Goal: Task Accomplishment & Management: Manage account settings

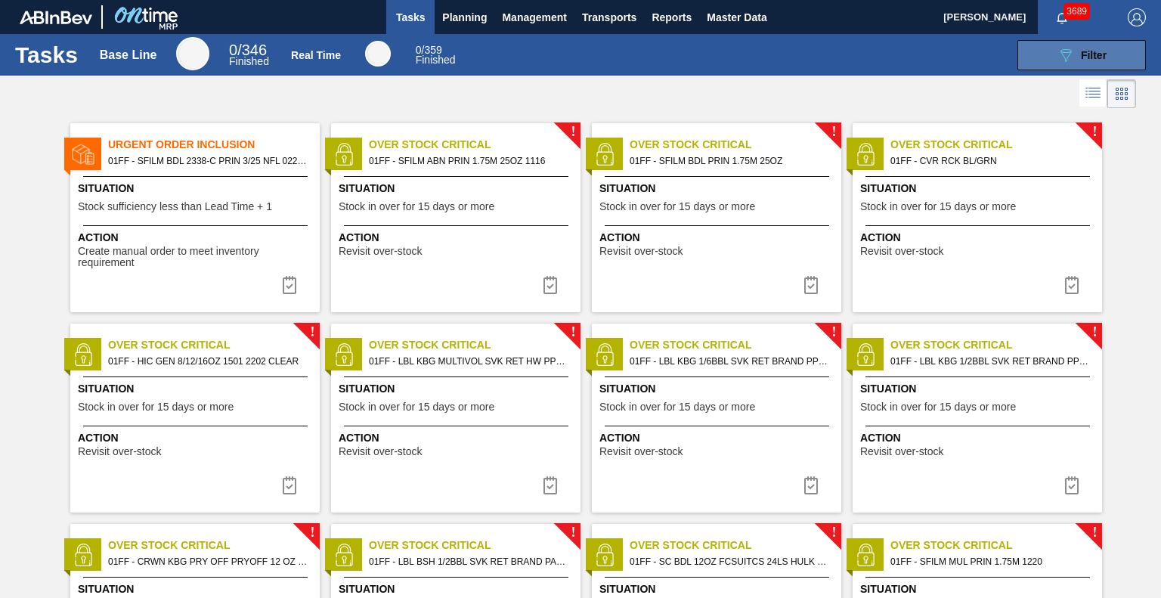
click at [1078, 45] on button "089F7B8B-B2A5-4AFE-B5C0-19BA573D28AC Filter" at bounding box center [1081, 55] width 128 height 30
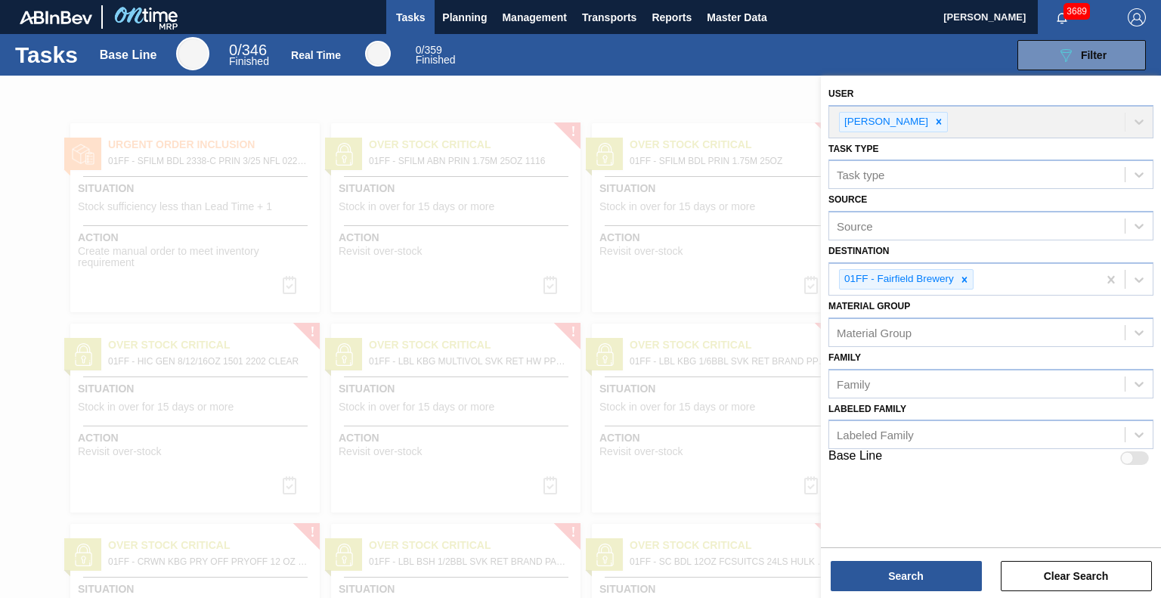
click at [580, 60] on div "089F7B8B-B2A5-4AFE-B5C0-19BA573D28AC Filter" at bounding box center [811, 55] width 686 height 30
click at [455, 15] on span "Planning" at bounding box center [464, 17] width 45 height 18
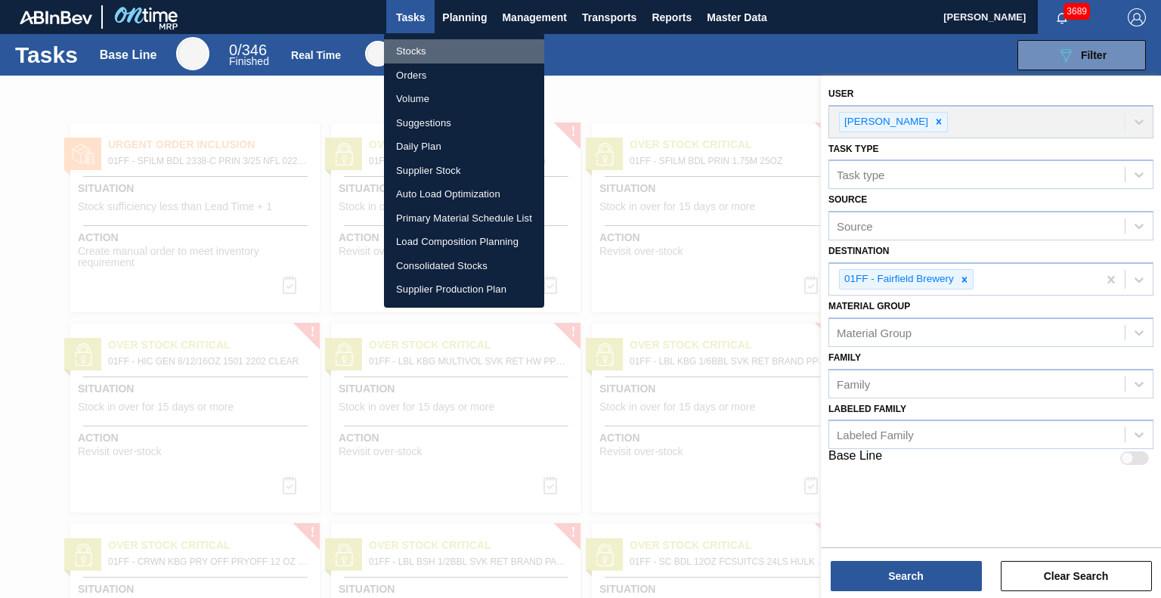
click at [415, 51] on li "Stocks" at bounding box center [464, 51] width 160 height 24
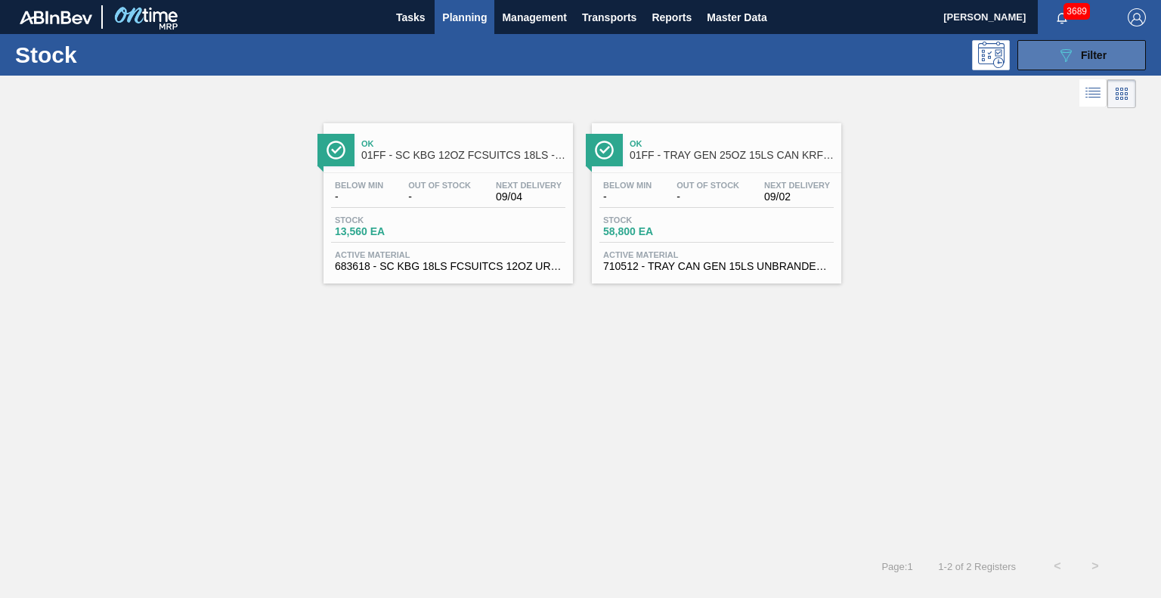
click at [1069, 57] on icon "089F7B8B-B2A5-4AFE-B5C0-19BA573D28AC" at bounding box center [1066, 55] width 18 height 18
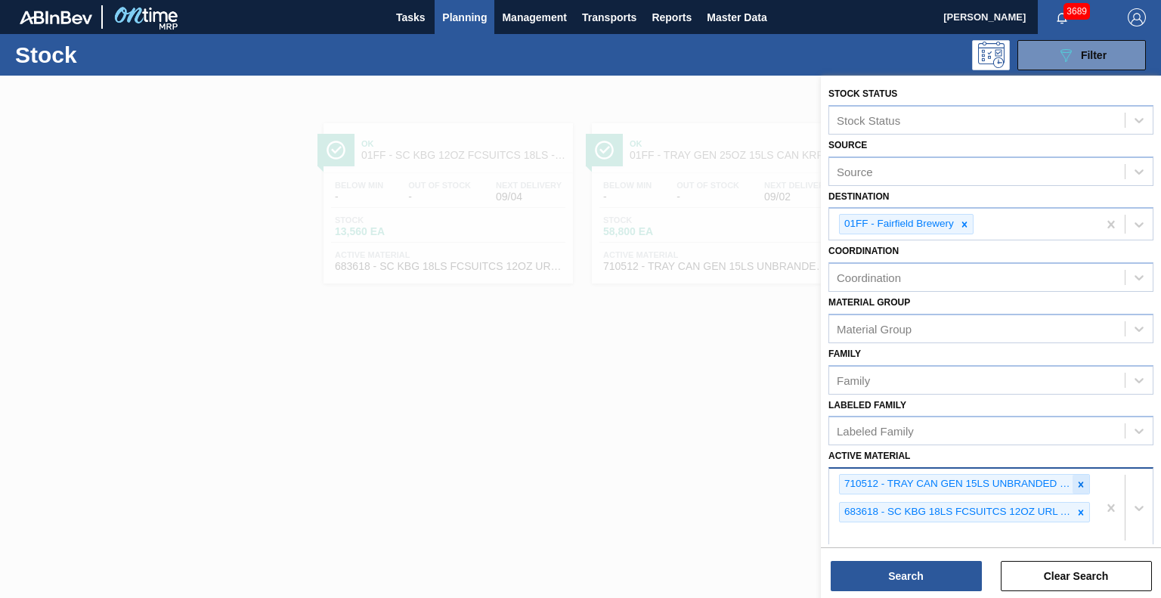
click at [1079, 479] on icon at bounding box center [1081, 484] width 11 height 11
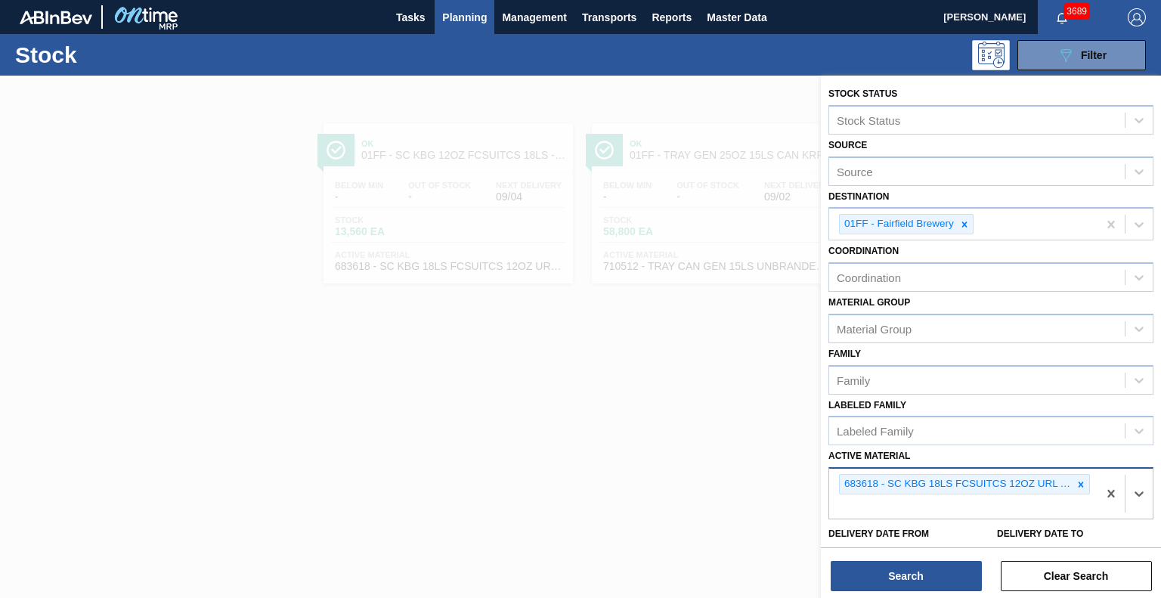
click at [1079, 479] on icon at bounding box center [1081, 484] width 11 height 11
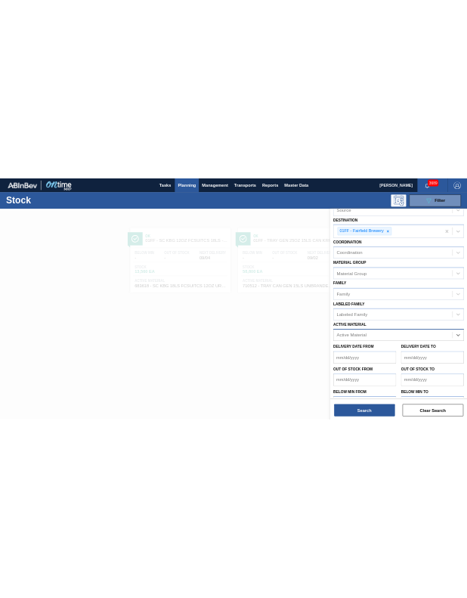
scroll to position [123, 0]
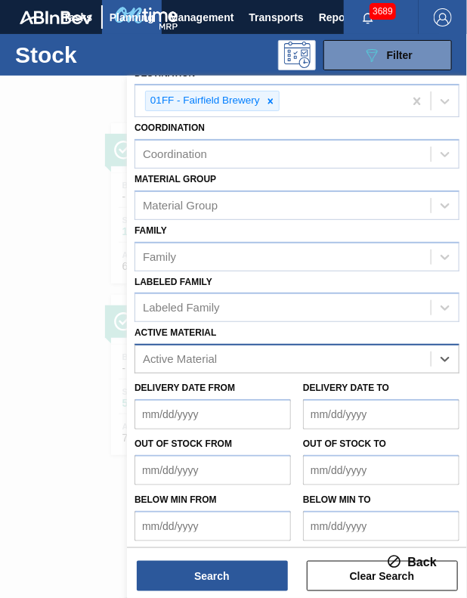
click at [224, 359] on div "Active Material" at bounding box center [283, 359] width 296 height 22
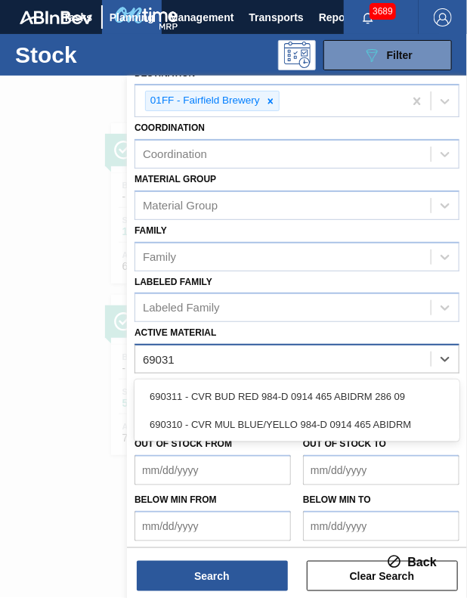
type Material "690311"
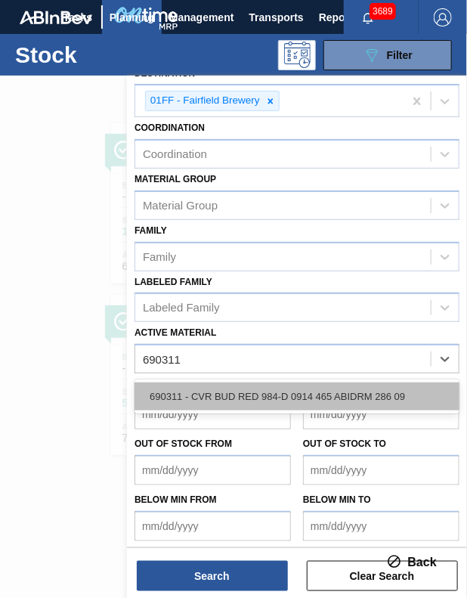
click at [224, 395] on div "690311 - CVR BUD RED 984-D 0914 465 ABIDRM 286 09" at bounding box center [297, 396] width 325 height 28
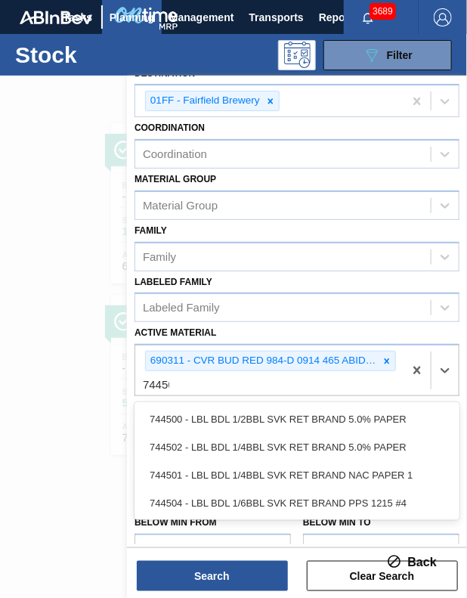
type Material "744502"
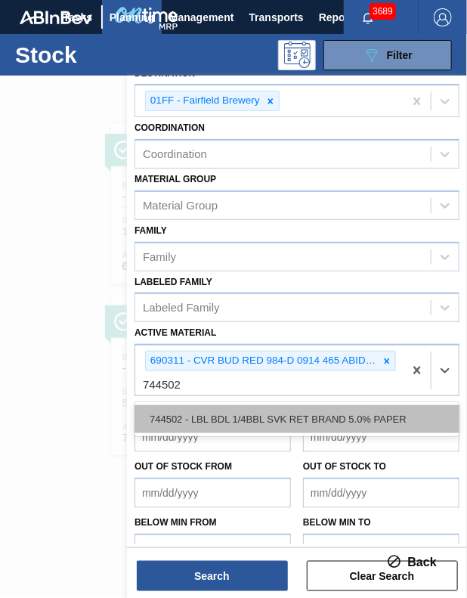
click at [216, 413] on div "744502 - LBL BDL 1/4BBL SVK RET BRAND 5.0% PAPER" at bounding box center [297, 419] width 325 height 28
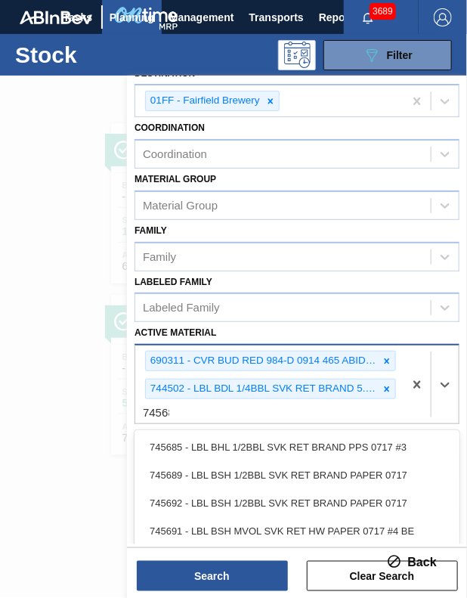
type Material "745689"
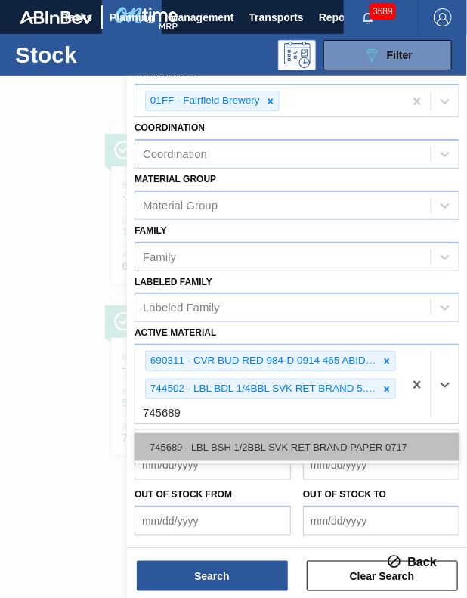
click at [215, 438] on div "745689 - LBL BSH 1/2BBL SVK RET BRAND PAPER 0717" at bounding box center [297, 447] width 325 height 28
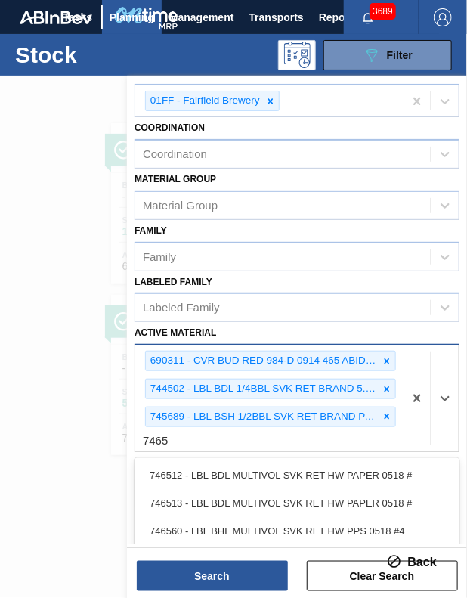
type Material "746512"
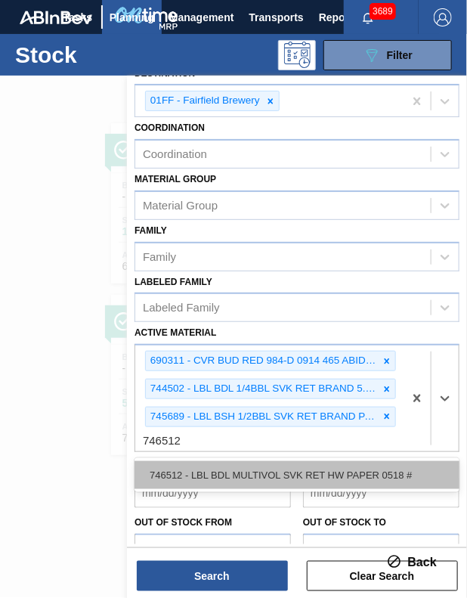
click at [217, 462] on div "746512 - LBL BDL MULTIVOL SVK RET HW PAPER 0518 #" at bounding box center [297, 475] width 325 height 28
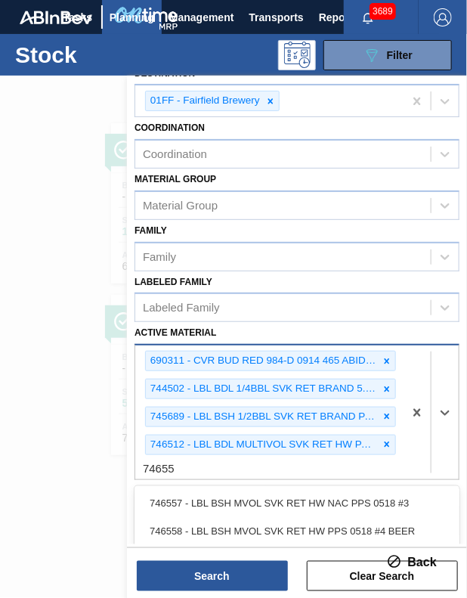
type Material "746555"
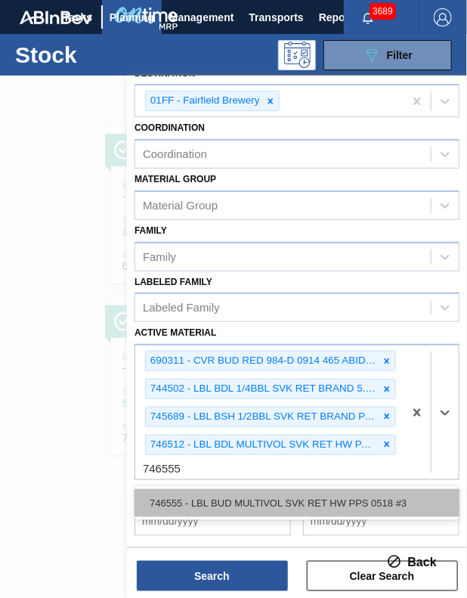
click at [218, 489] on div "746555 - LBL BUD MULTIVOL SVK RET HW PPS 0518 #3" at bounding box center [297, 503] width 325 height 28
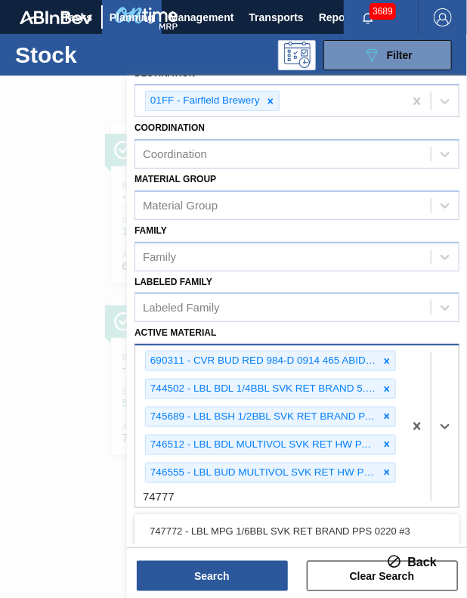
type Material "747773"
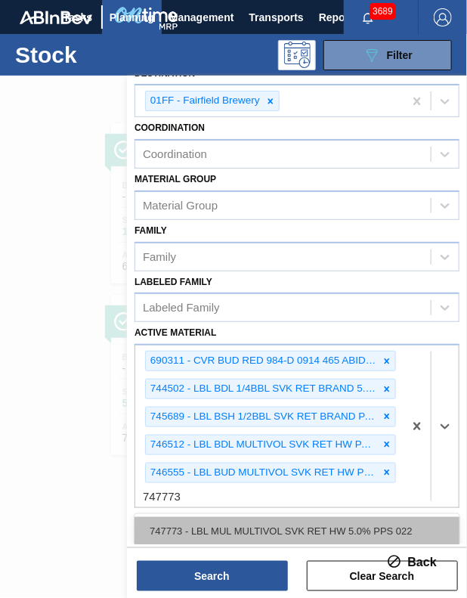
click at [227, 522] on div "747773 - LBL MUL MULTIVOL SVK RET HW 5.0% PPS 022" at bounding box center [297, 531] width 325 height 28
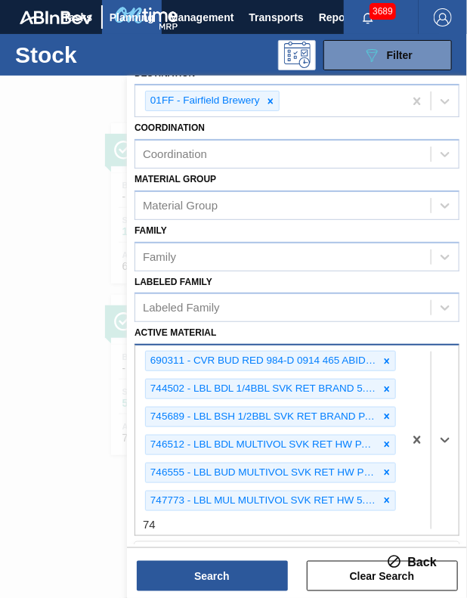
type Material "7"
type Material "747803"
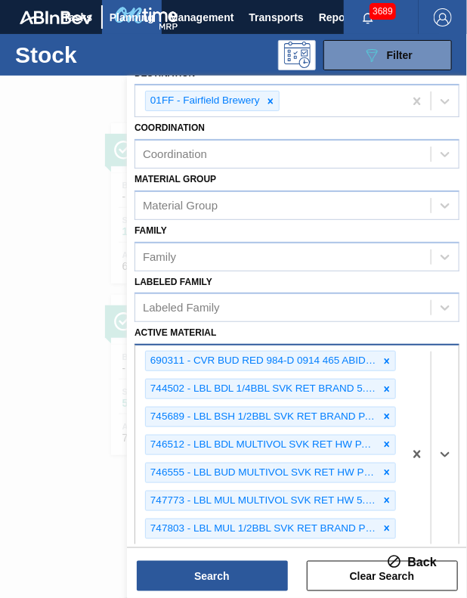
scroll to position [311, 0]
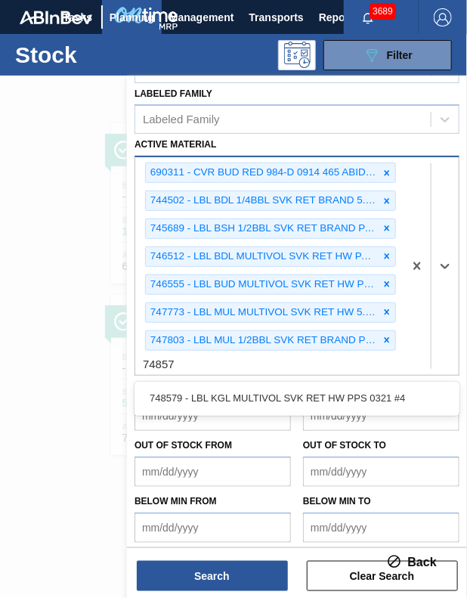
type Material "748579"
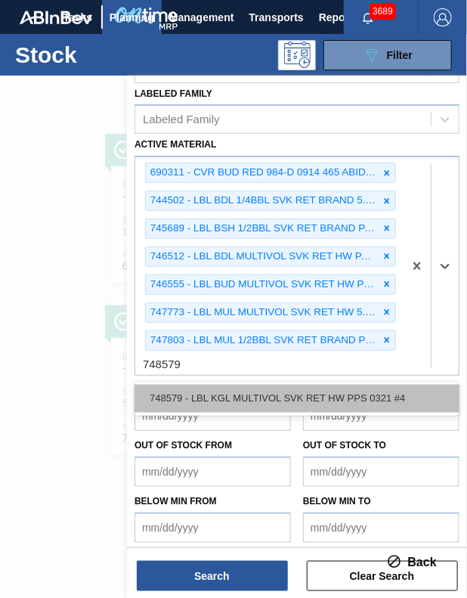
click at [211, 392] on div "748579 - LBL KGL MULTIVOL SVK RET HW PPS 0321 #4" at bounding box center [297, 399] width 325 height 28
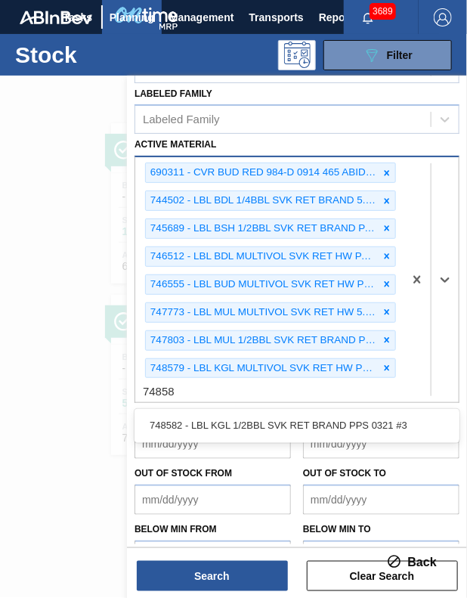
type Material "748582"
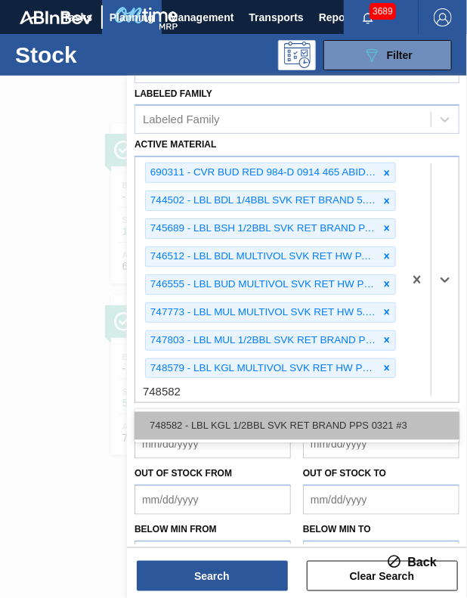
click at [212, 422] on div "748582 - LBL KGL 1/2BBL SVK RET BRAND PPS 0321 #3" at bounding box center [297, 426] width 325 height 28
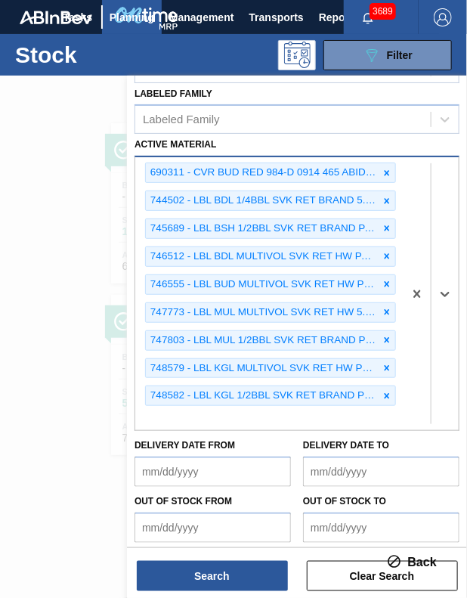
scroll to position [367, 0]
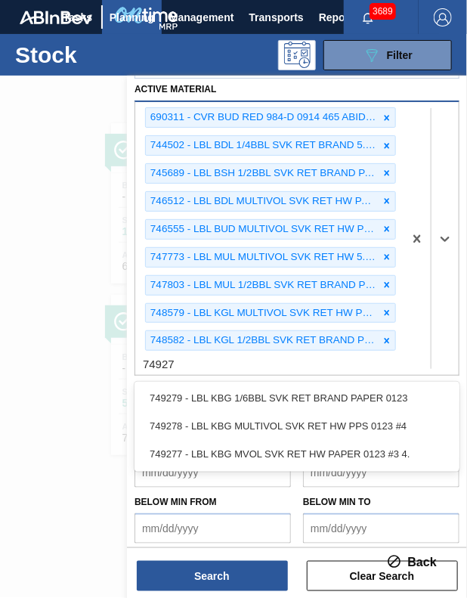
type Material "749277"
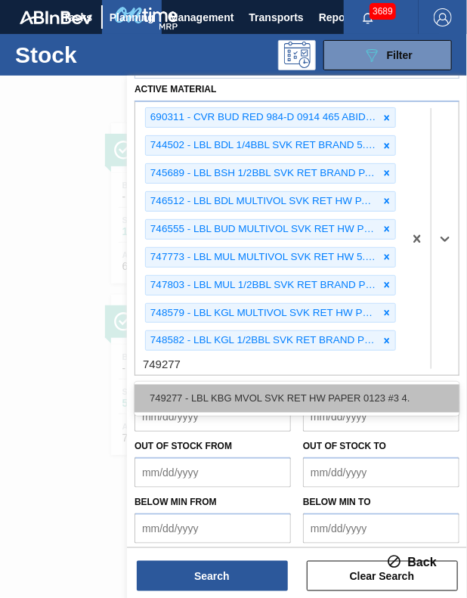
click at [219, 389] on div "749277 - LBL KBG MVOL SVK RET HW PAPER 0123 #3 4." at bounding box center [297, 399] width 325 height 28
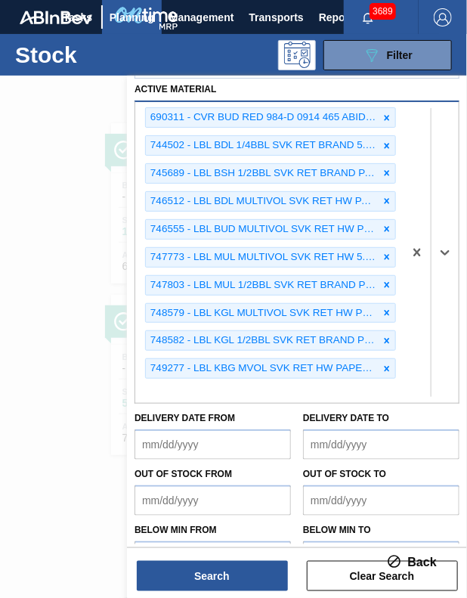
scroll to position [395, 0]
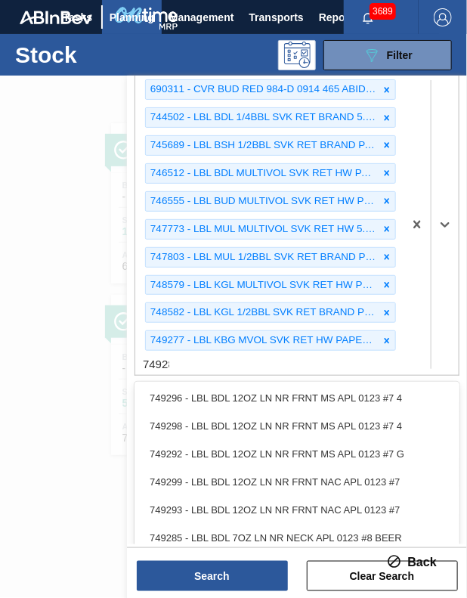
type Material "749280"
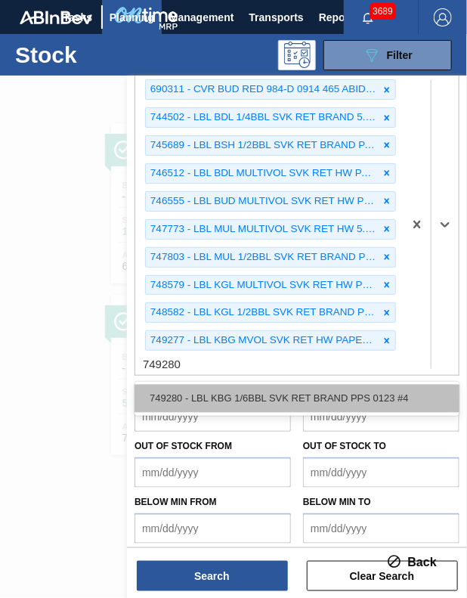
click at [212, 385] on div "749280 - LBL KBG 1/6BBL SVK RET BRAND PPS 0123 #4" at bounding box center [297, 399] width 325 height 28
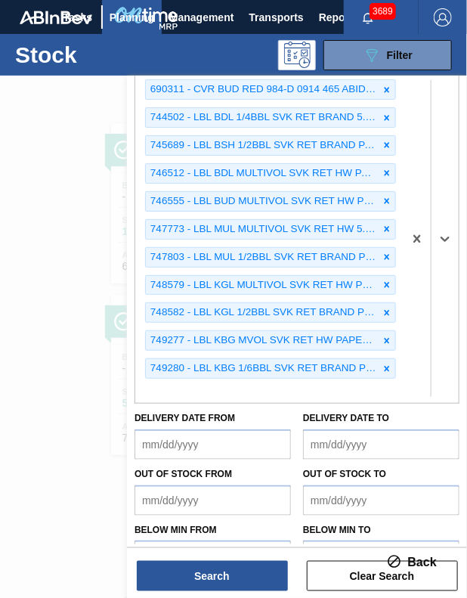
scroll to position [422, 0]
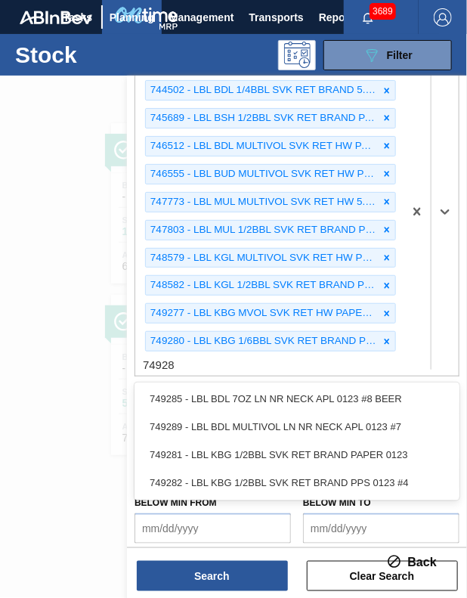
type Material "749282"
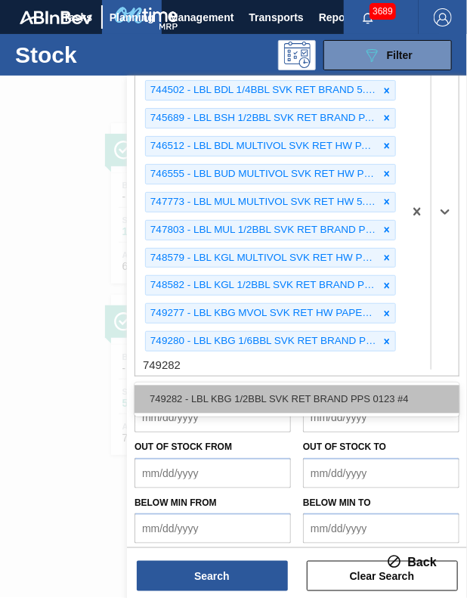
click at [203, 387] on div "749282 - LBL KBG 1/2BBL SVK RET BRAND PPS 0123 #4" at bounding box center [297, 399] width 325 height 28
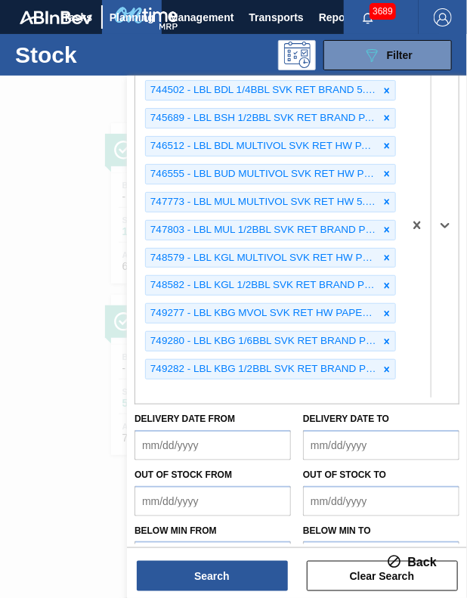
scroll to position [450, 0]
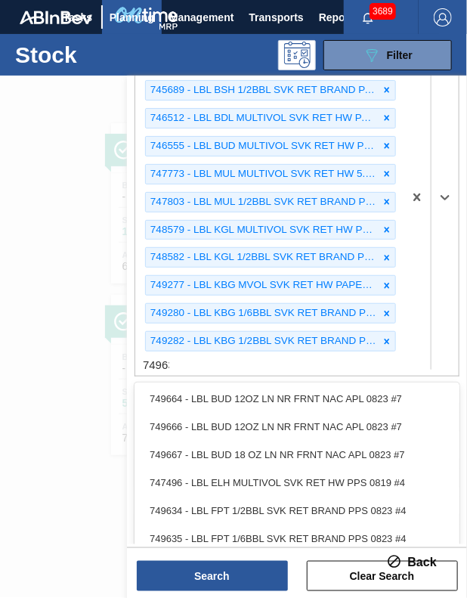
type Material "749634"
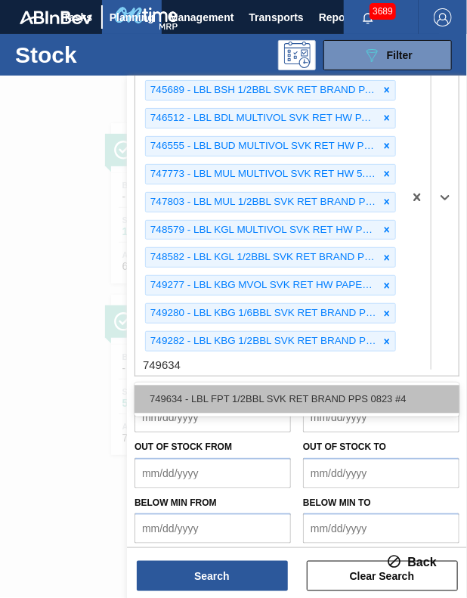
click at [212, 385] on div "749634 - LBL FPT 1/2BBL SVK RET BRAND PPS 0823 #4" at bounding box center [297, 399] width 325 height 28
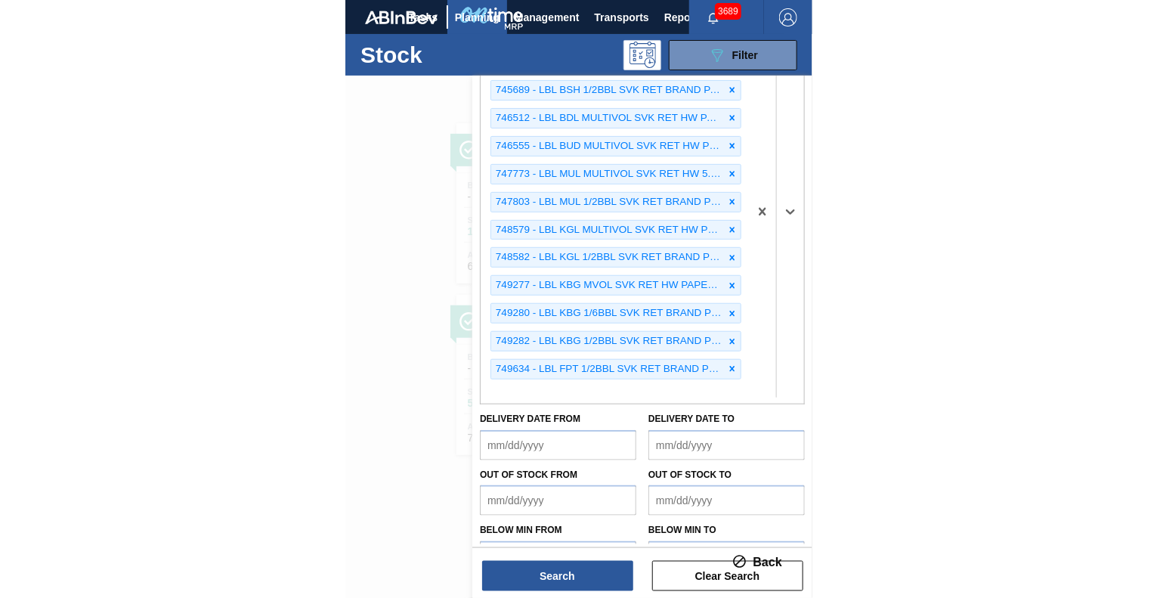
scroll to position [478, 0]
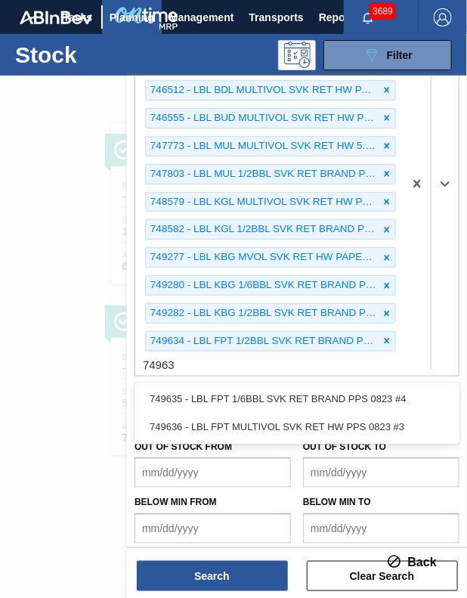
type Material "749635"
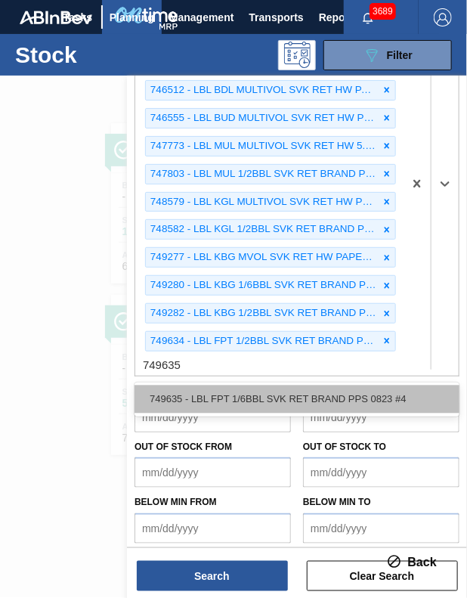
click at [221, 385] on div "749635 - LBL FPT 1/6BBL SVK RET BRAND PPS 0823 #4" at bounding box center [297, 399] width 325 height 28
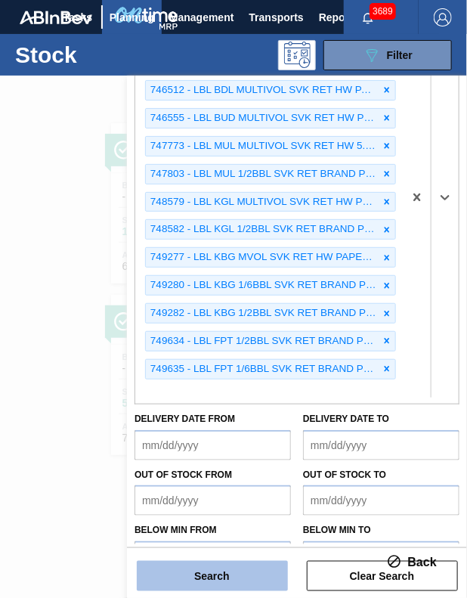
click at [217, 580] on button "Search" at bounding box center [212, 576] width 151 height 30
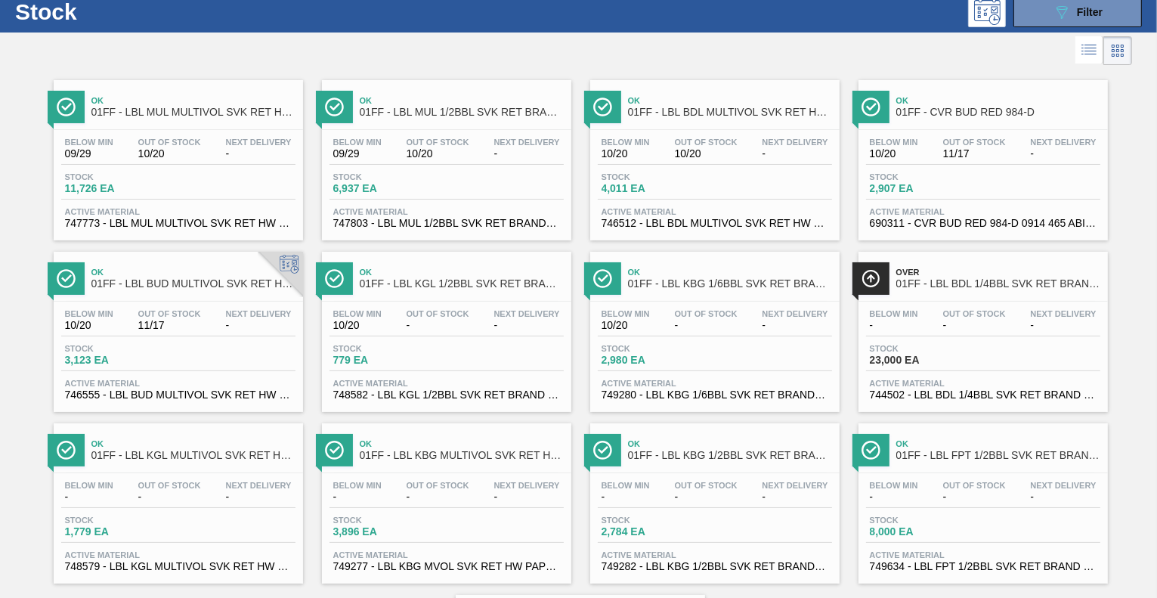
scroll to position [0, 0]
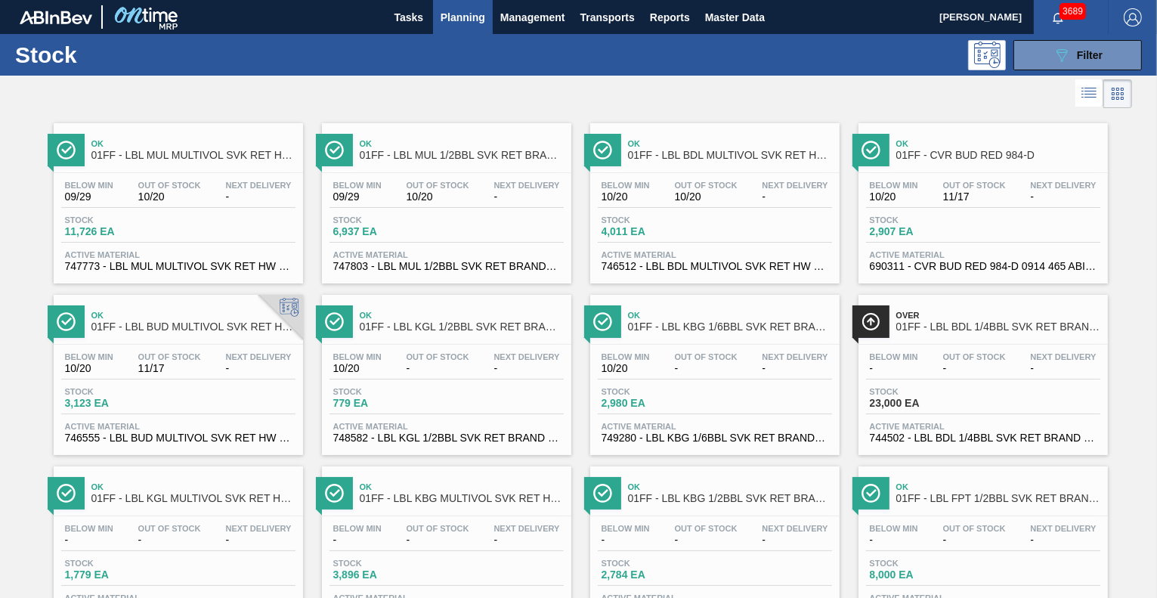
click at [981, 141] on span "Ok" at bounding box center [998, 143] width 204 height 9
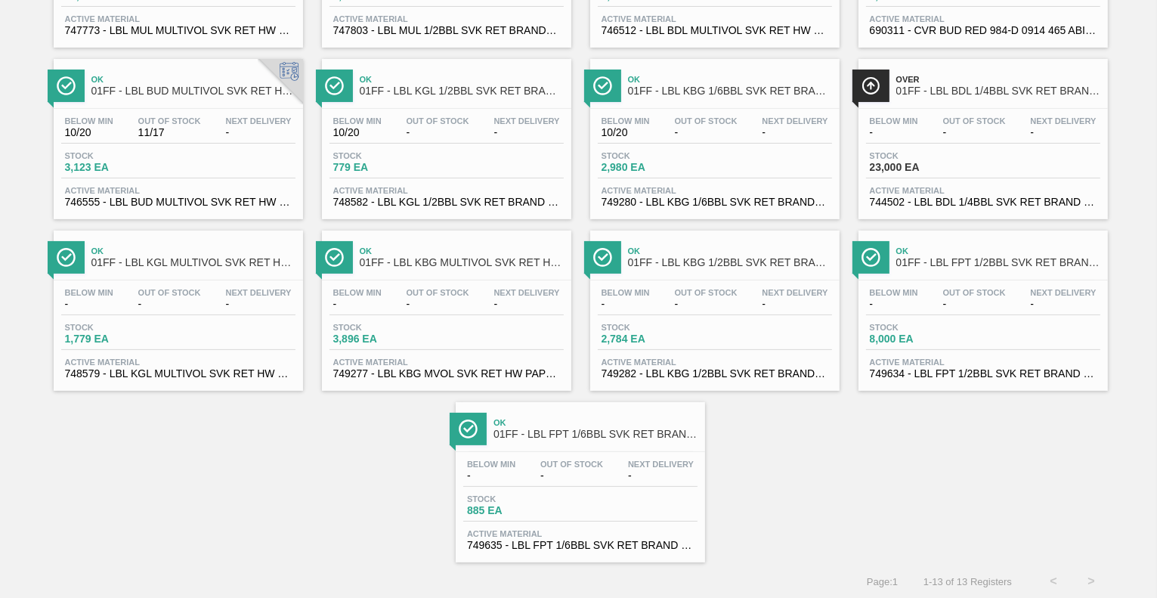
scroll to position [233, 0]
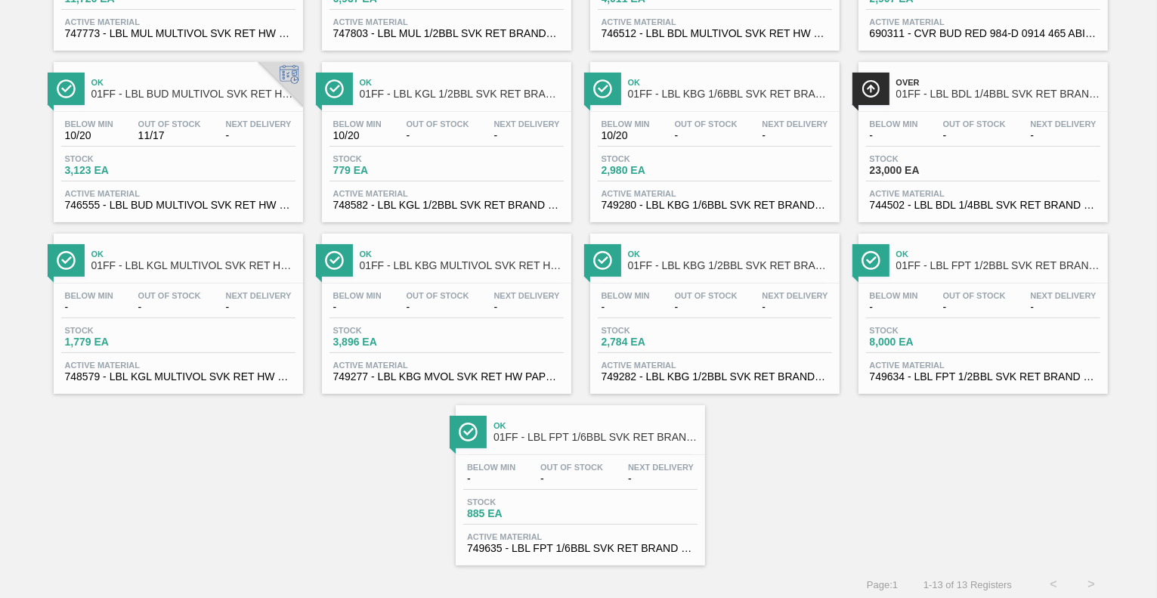
click at [980, 114] on div "Below Min - Out Of Stock - Next Delivery - Stock 23,000 EA Active Material 7445…" at bounding box center [983, 163] width 249 height 103
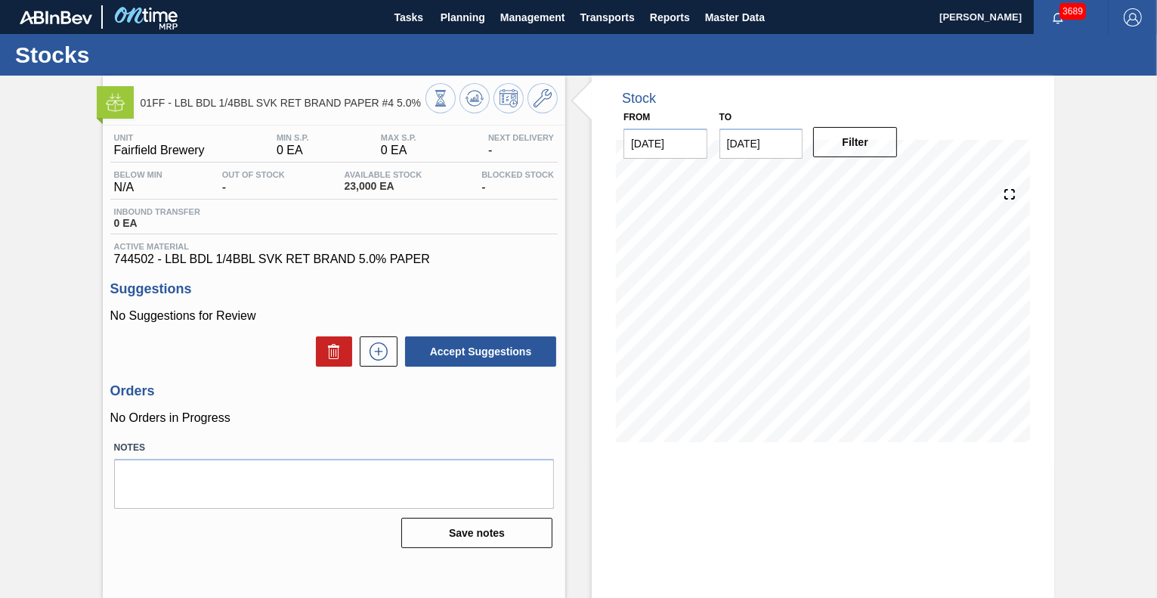
scroll to position [51, 0]
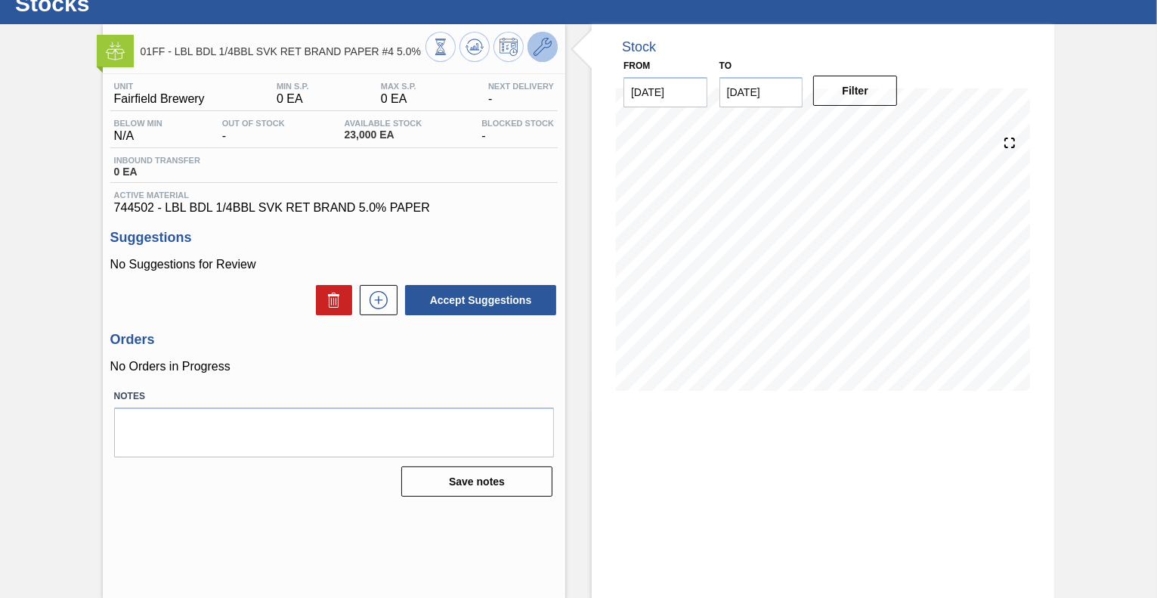
click at [537, 54] on icon at bounding box center [543, 47] width 18 height 18
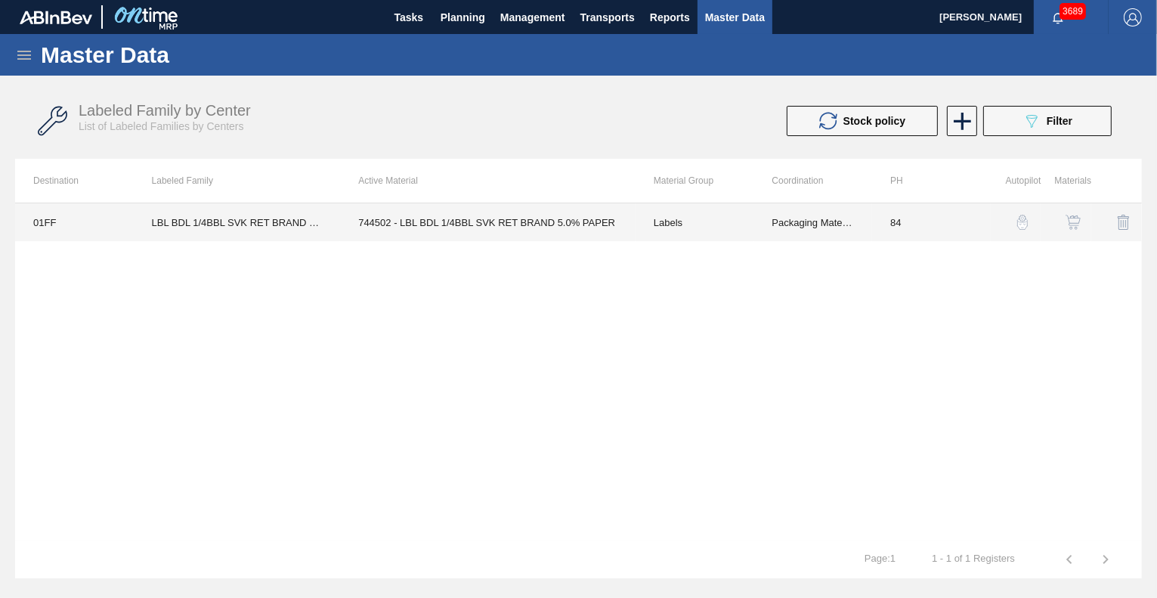
click at [529, 220] on td "744502 - LBL BDL 1/4BBL SVK RET BRAND 5.0% PAPER" at bounding box center [488, 222] width 296 height 38
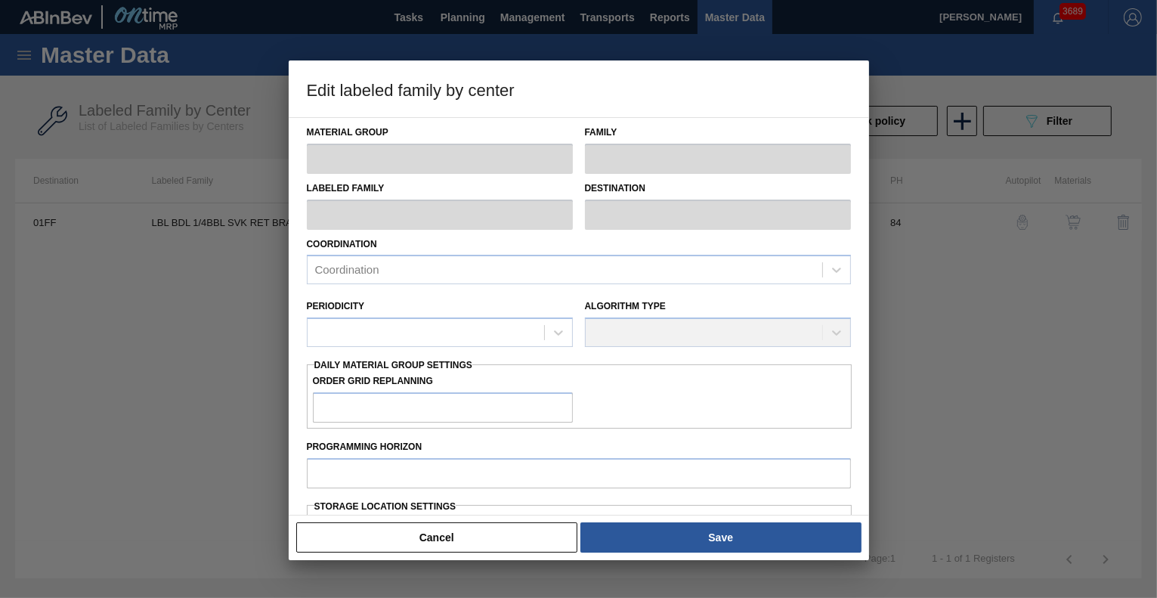
type input "Labels"
type input "Keg Labels"
type input "LBL BDL 1/4BBL SVK RET BRAND PAPER #4 5.0%"
type input "01FF - Fairfield Brewery"
type input "84"
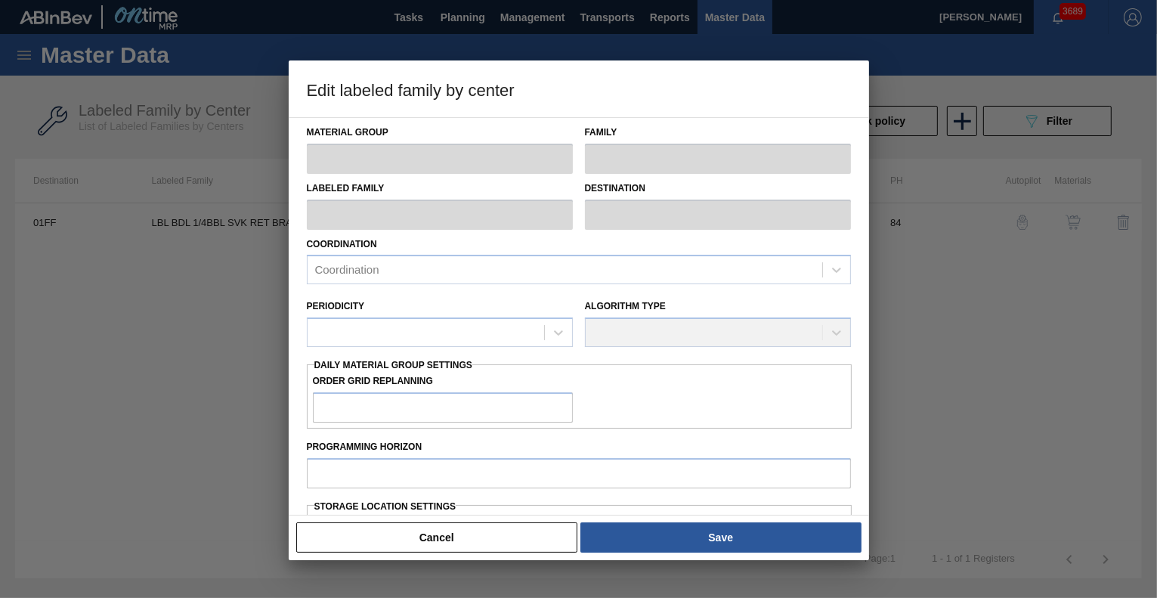
type input "0"
type input "100"
type input "0"
checkbox input "true"
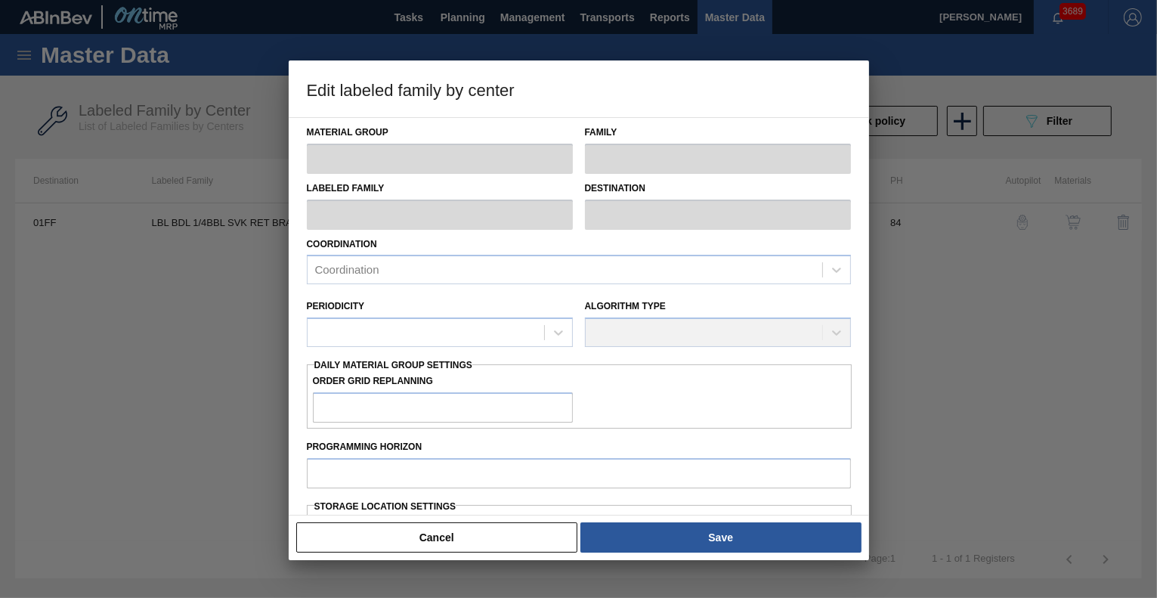
checkbox input "true"
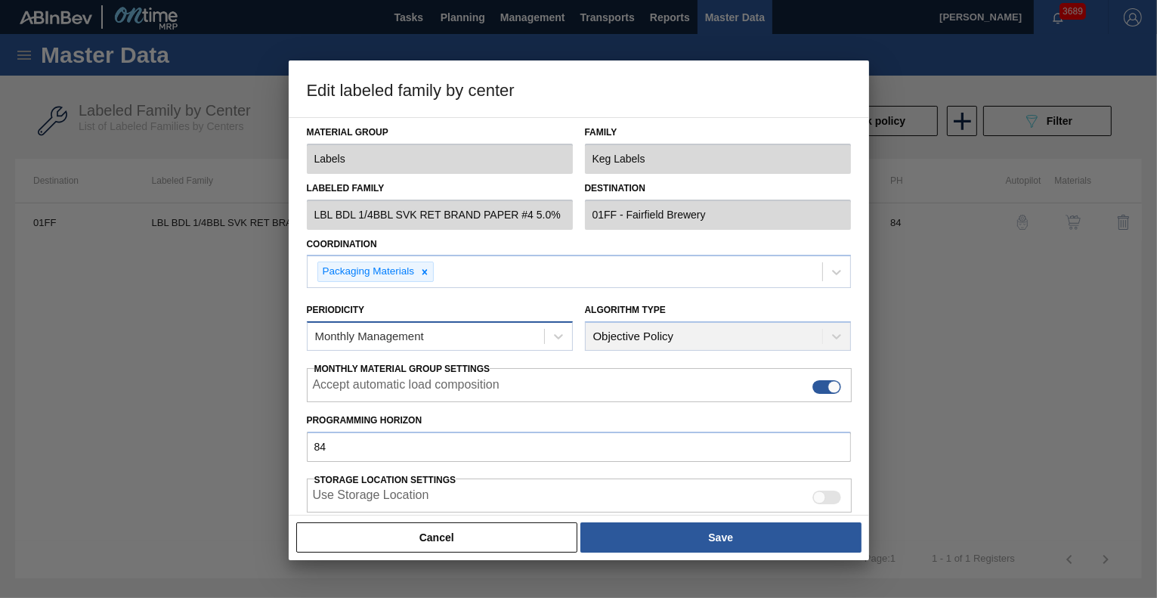
scroll to position [271, 0]
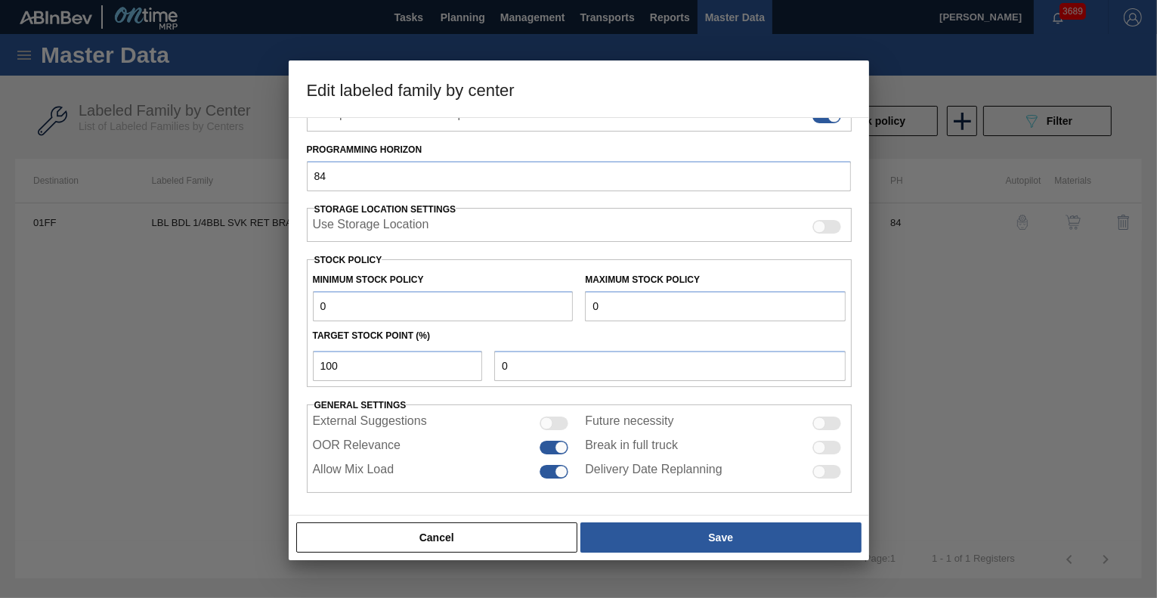
click at [559, 444] on div at bounding box center [562, 447] width 13 height 13
checkbox input "false"
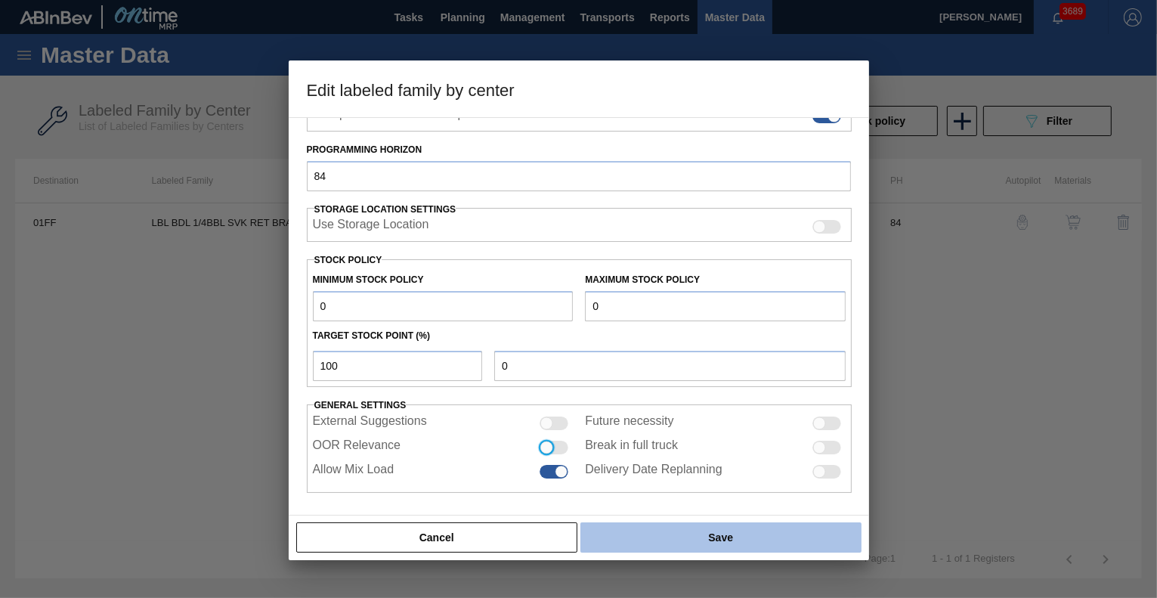
click at [636, 536] on button "Save" at bounding box center [720, 537] width 280 height 30
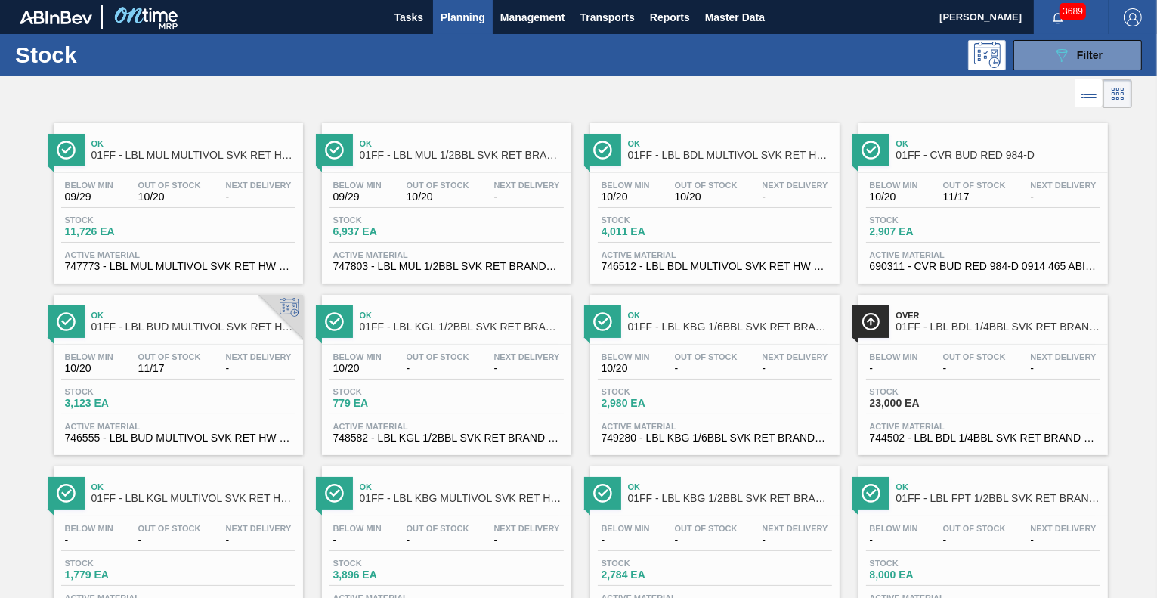
click at [1091, 94] on icon at bounding box center [1091, 94] width 12 height 1
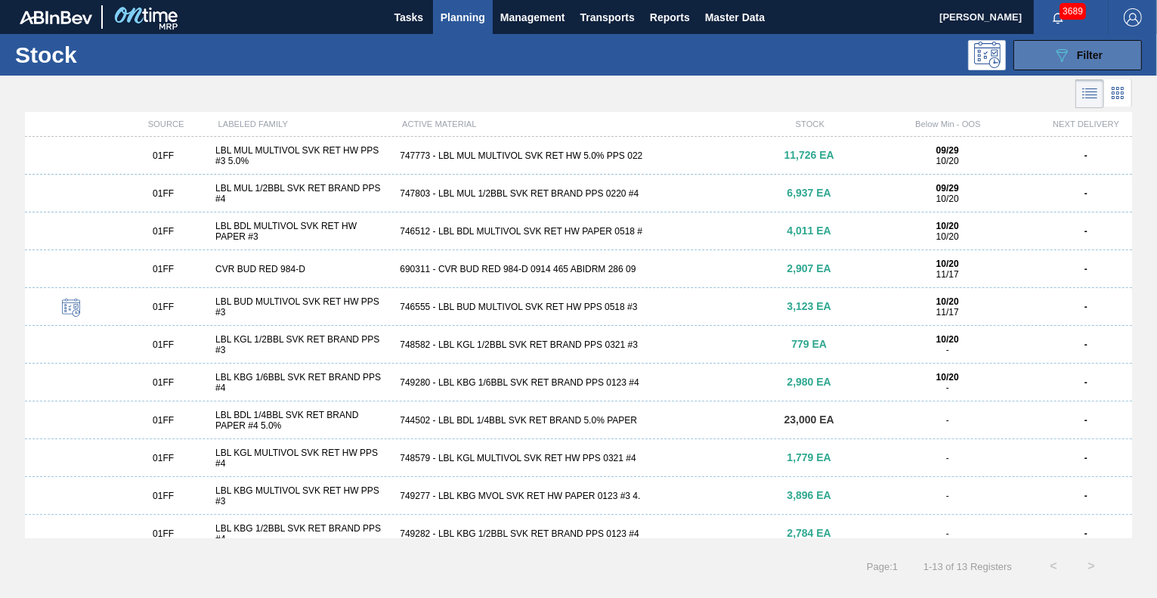
click at [1053, 48] on icon "089F7B8B-B2A5-4AFE-B5C0-19BA573D28AC" at bounding box center [1062, 55] width 18 height 18
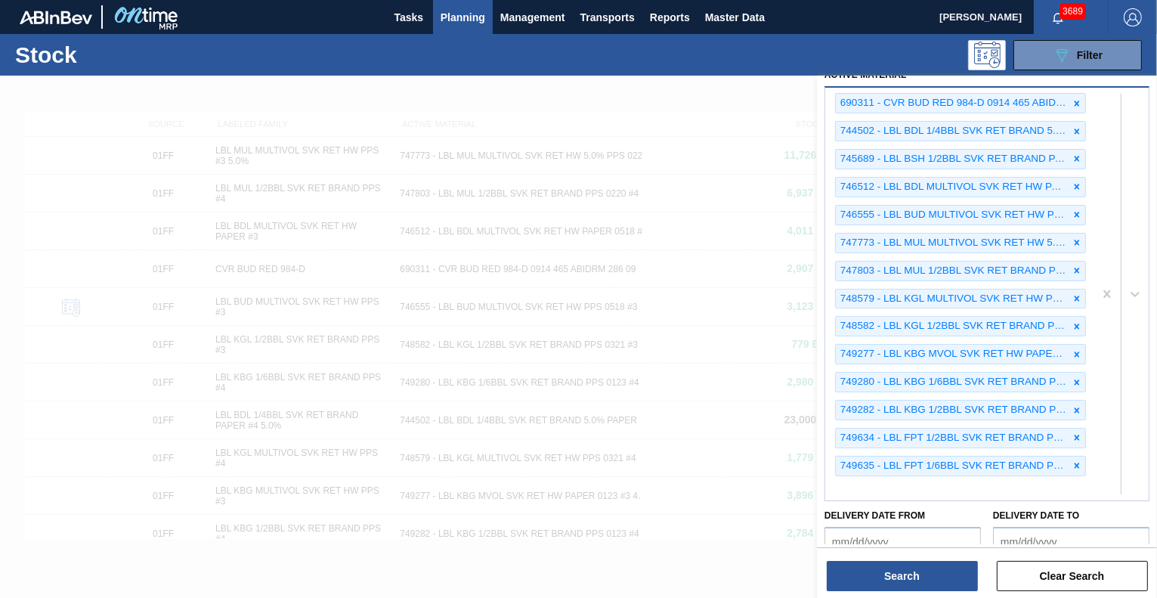
scroll to position [381, 0]
click at [710, 113] on div at bounding box center [578, 375] width 1157 height 598
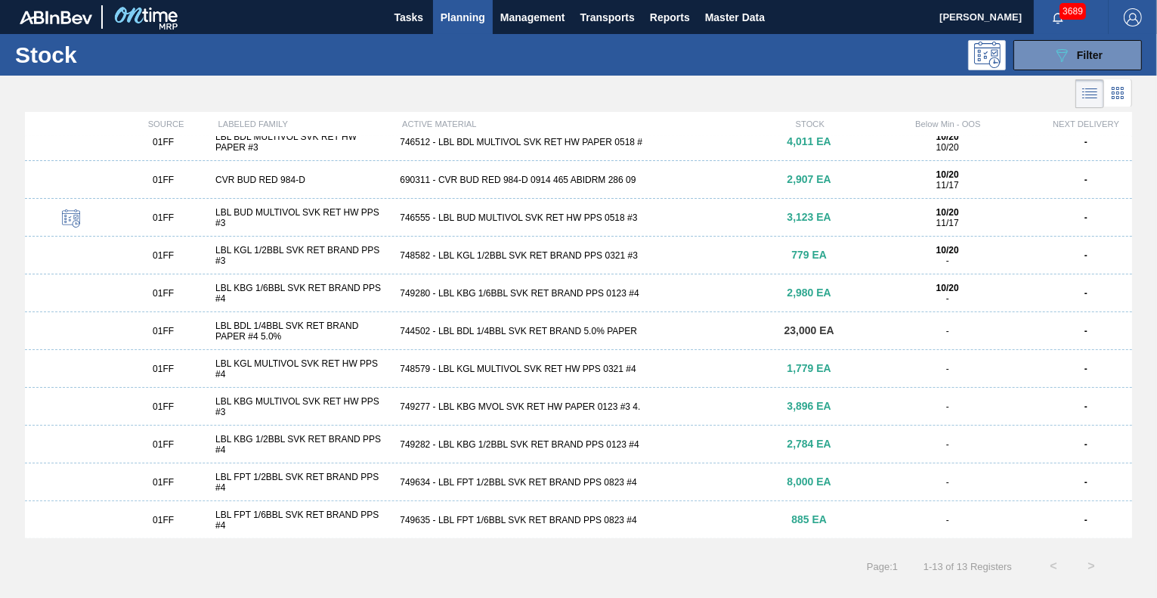
scroll to position [0, 0]
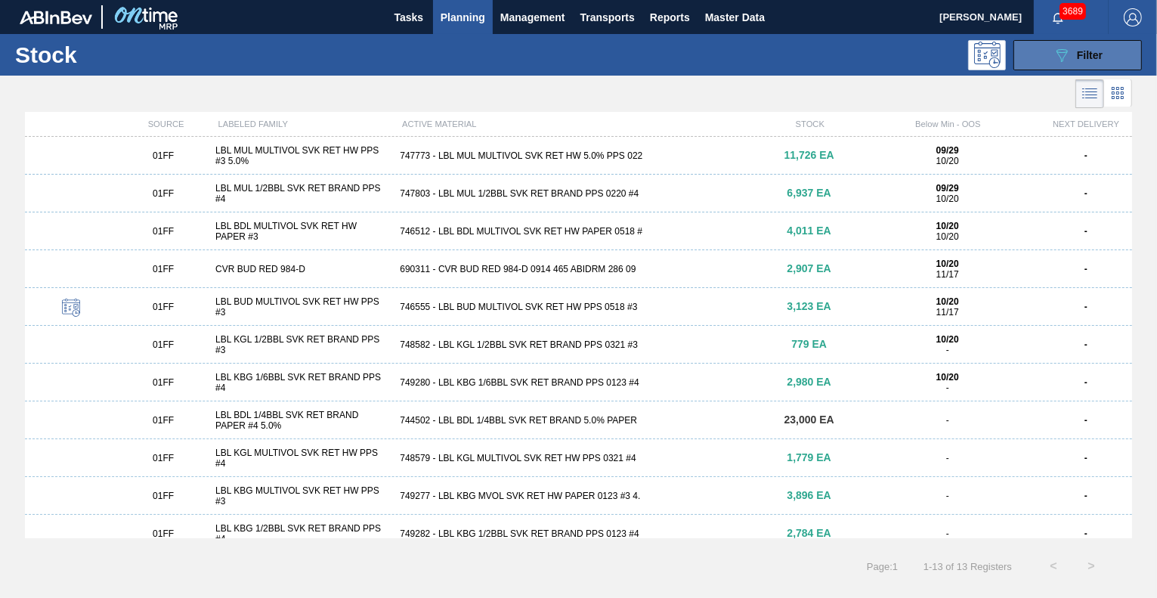
click at [1099, 44] on button "089F7B8B-B2A5-4AFE-B5C0-19BA573D28AC Filter" at bounding box center [1078, 55] width 128 height 30
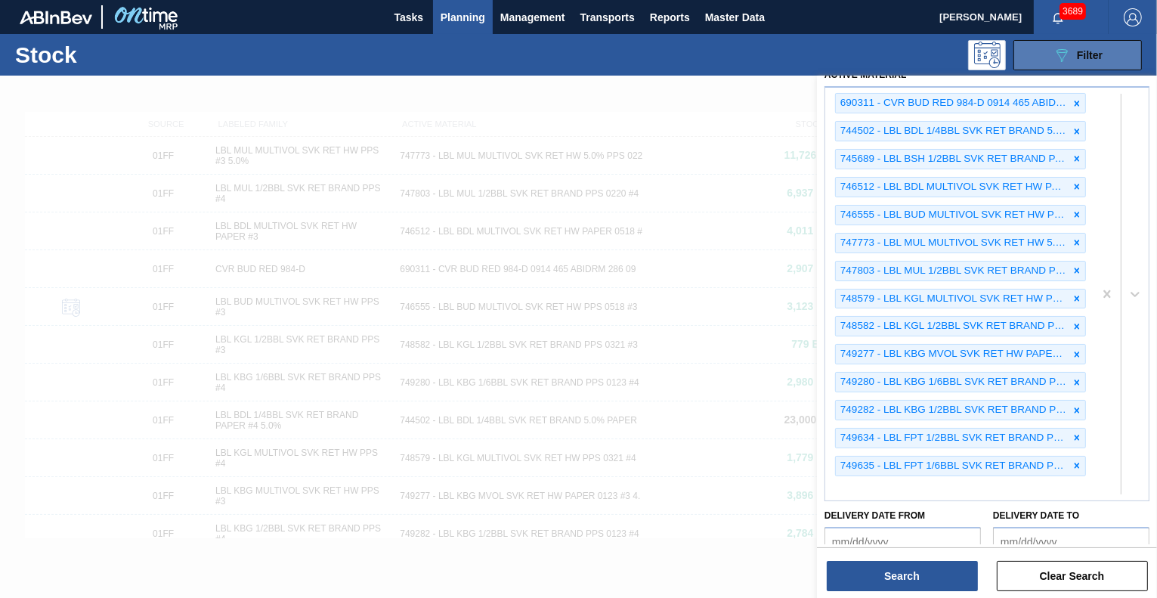
click at [1051, 63] on button "089F7B8B-B2A5-4AFE-B5C0-19BA573D28AC Filter" at bounding box center [1078, 55] width 128 height 30
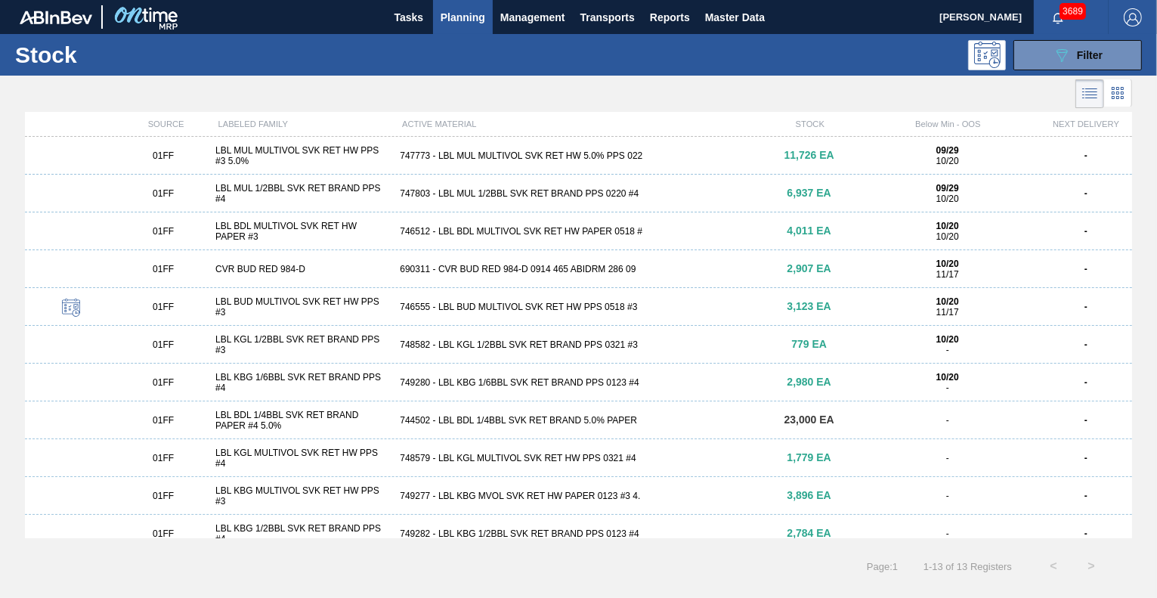
click at [1128, 91] on li at bounding box center [1118, 92] width 28 height 27
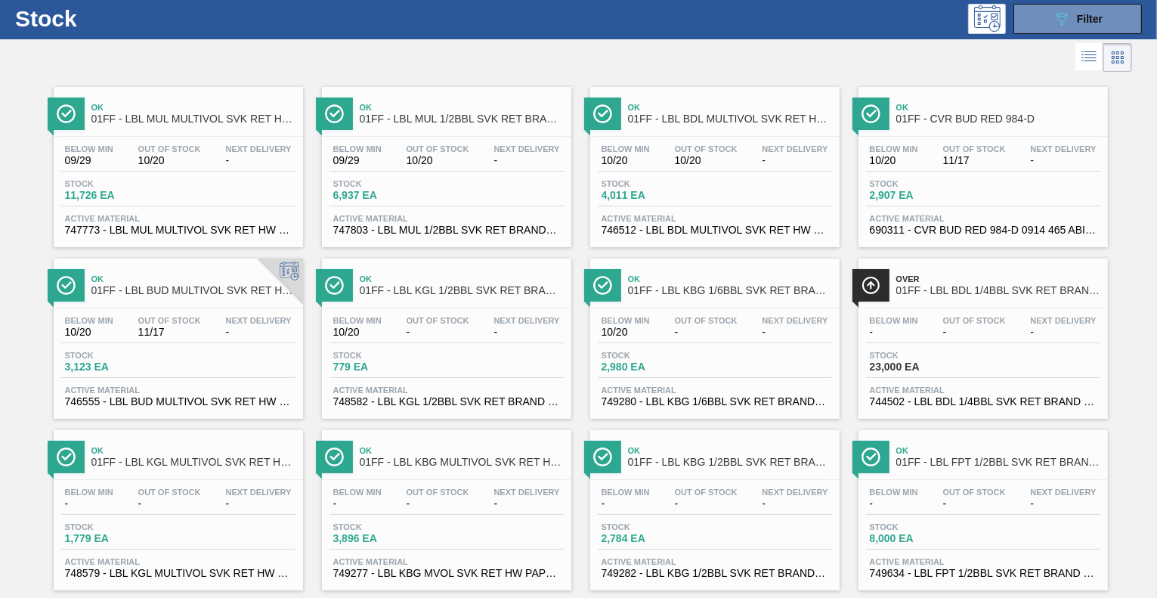
scroll to position [31, 0]
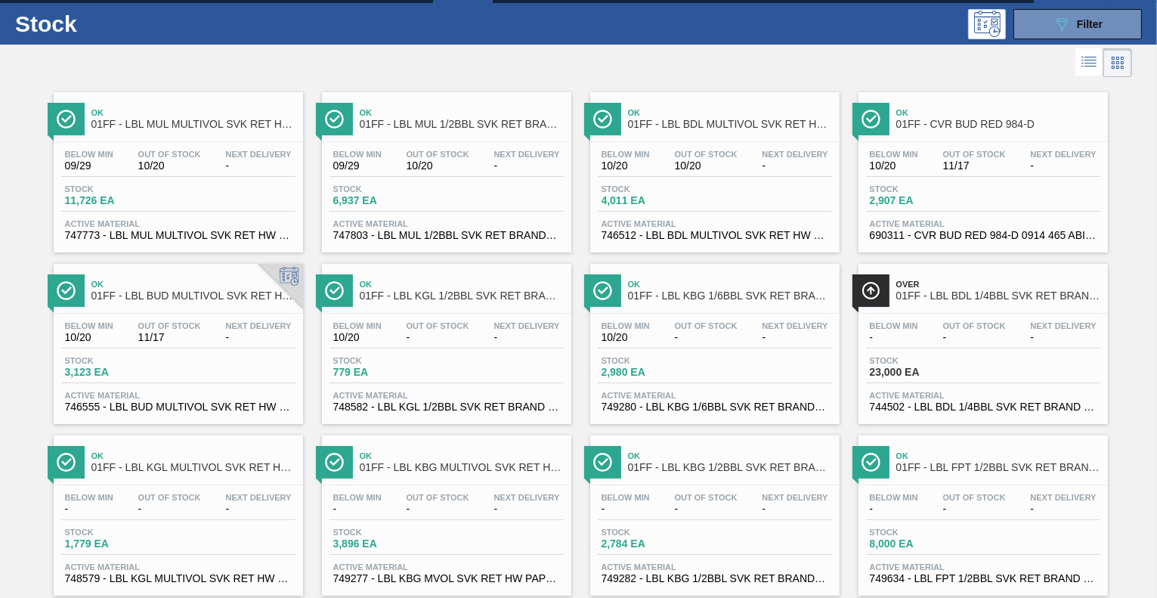
click at [779, 190] on div "Stock 4,011 EA" at bounding box center [715, 197] width 234 height 27
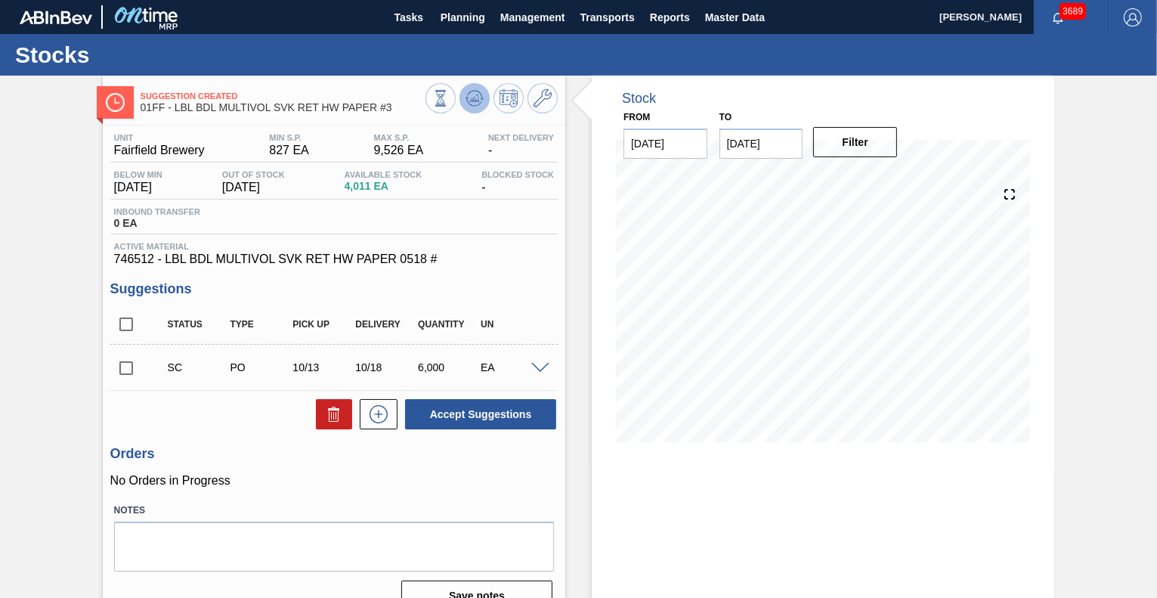
click at [474, 98] on icon at bounding box center [475, 99] width 2 height 4
click at [545, 94] on icon at bounding box center [543, 98] width 18 height 18
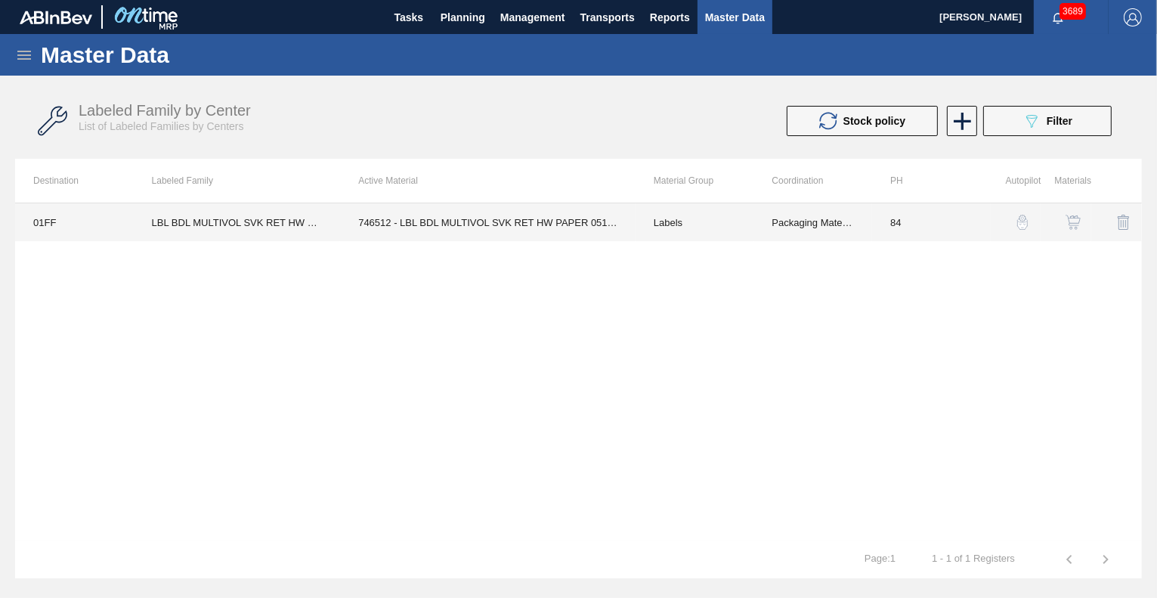
click at [504, 222] on td "746512 - LBL BDL MULTIVOL SVK RET HW PAPER 0518 #" at bounding box center [488, 222] width 296 height 38
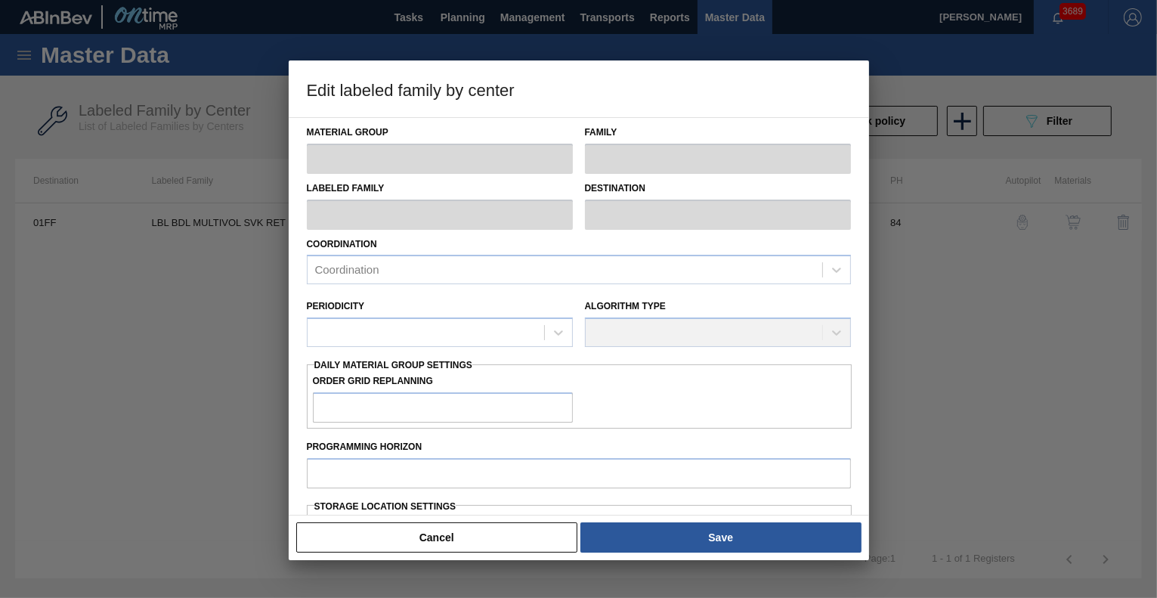
type input "Labels"
type input "Keg Labels"
type input "LBL BDL MULTIVOL SVK RET HW PAPER #3"
type input "01FF - Fairfield Brewery"
type input "84"
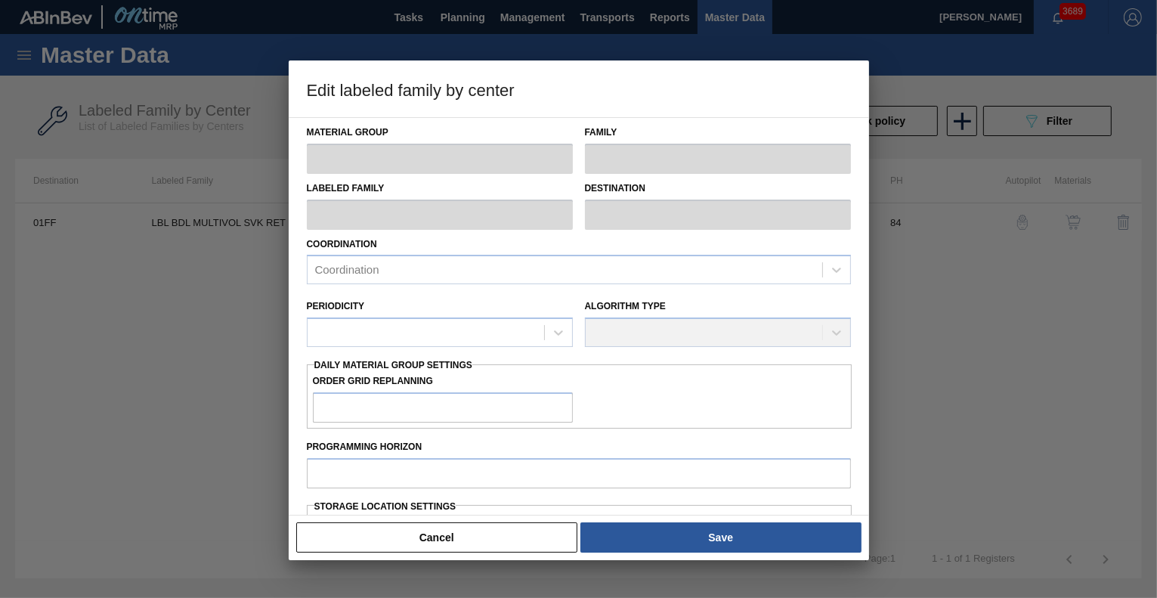
type input "827"
type input "9,525.56"
type input "50"
type input "5,176"
checkbox input "true"
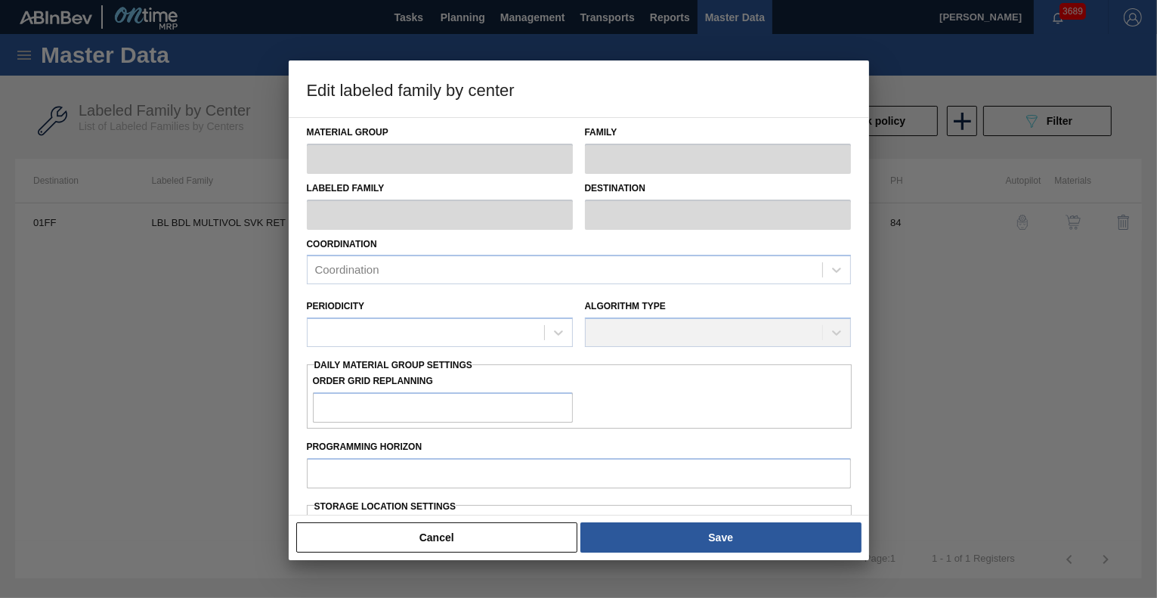
checkbox input "true"
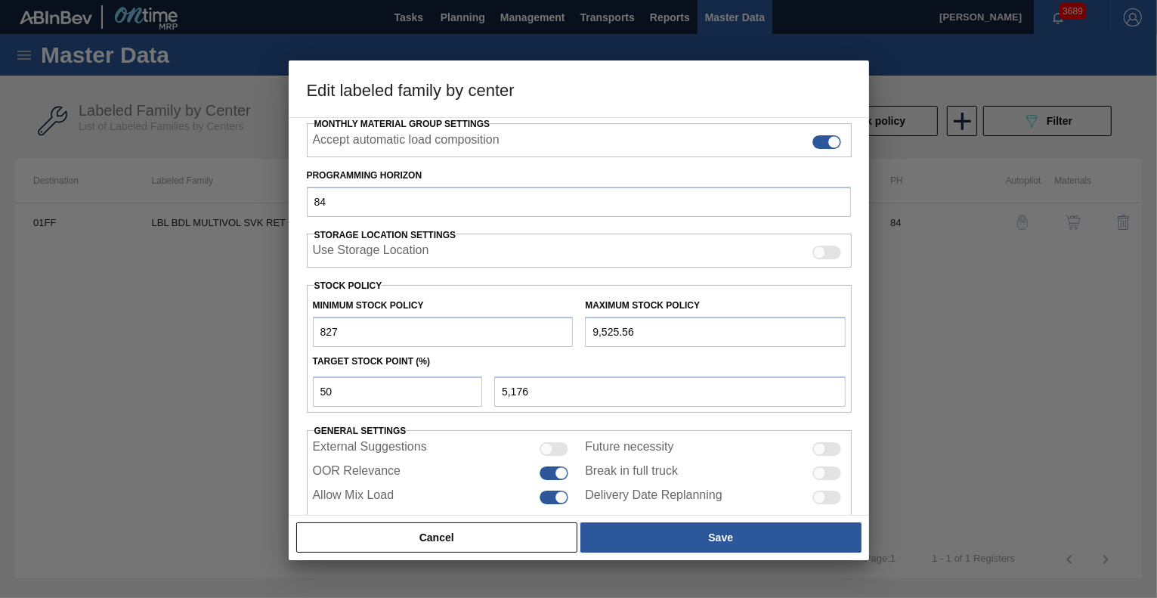
scroll to position [271, 0]
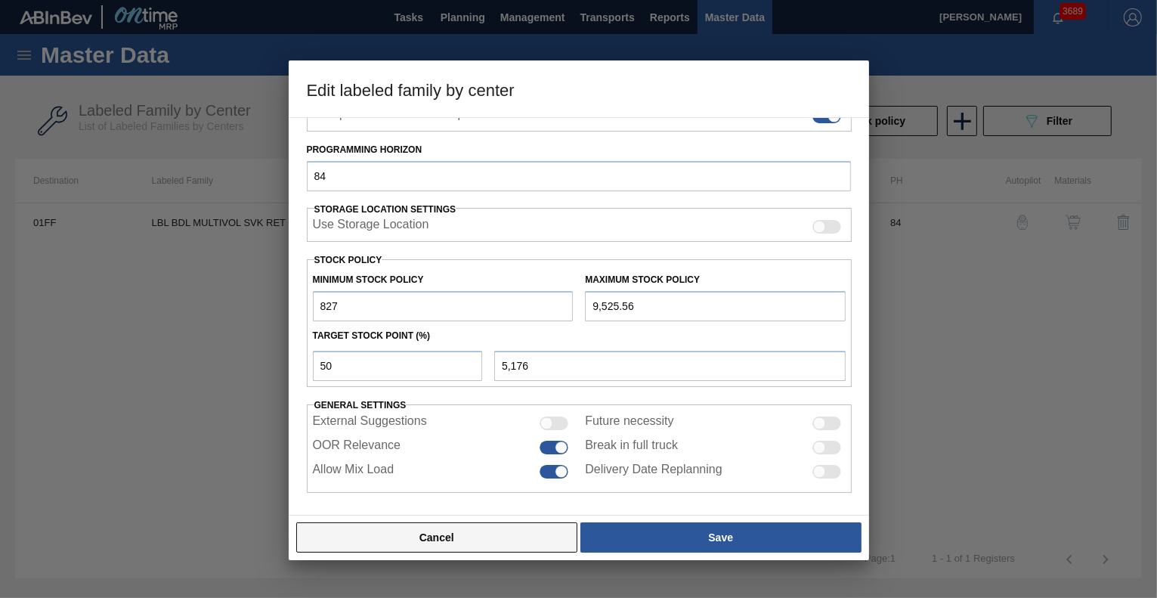
click at [501, 537] on button "Cancel" at bounding box center [437, 537] width 282 height 30
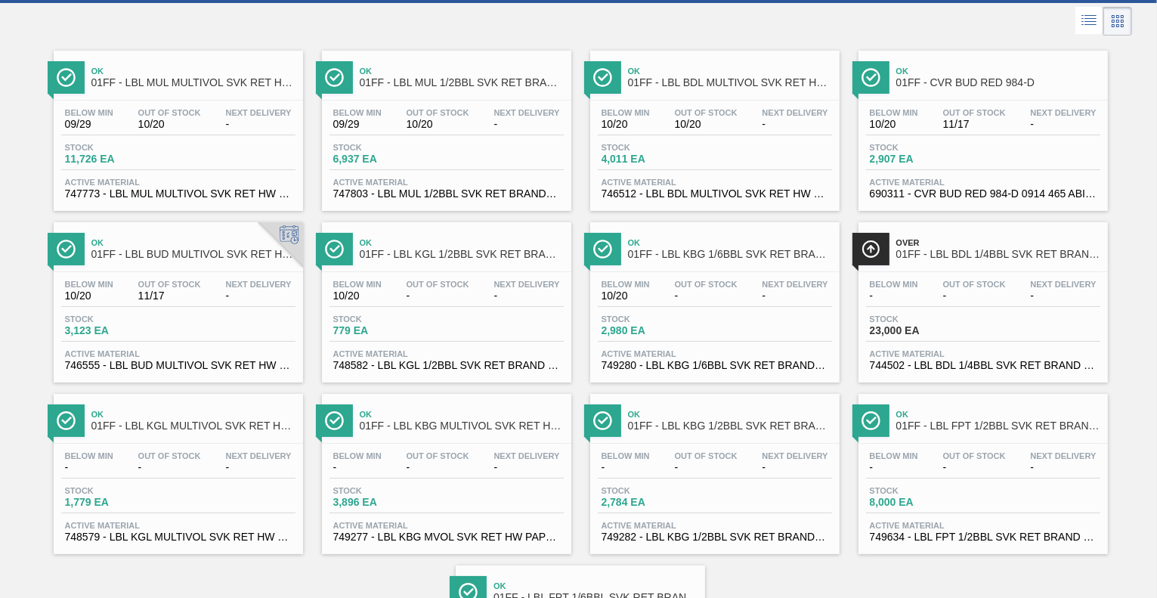
scroll to position [87, 0]
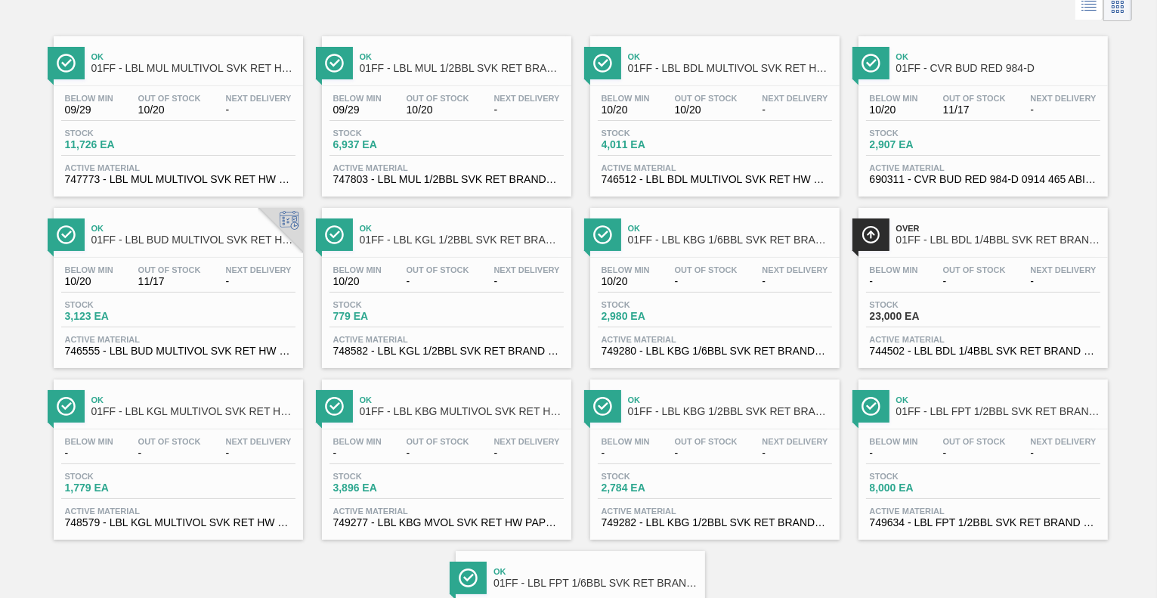
click at [227, 308] on div "Stock 3,123 EA" at bounding box center [178, 313] width 234 height 27
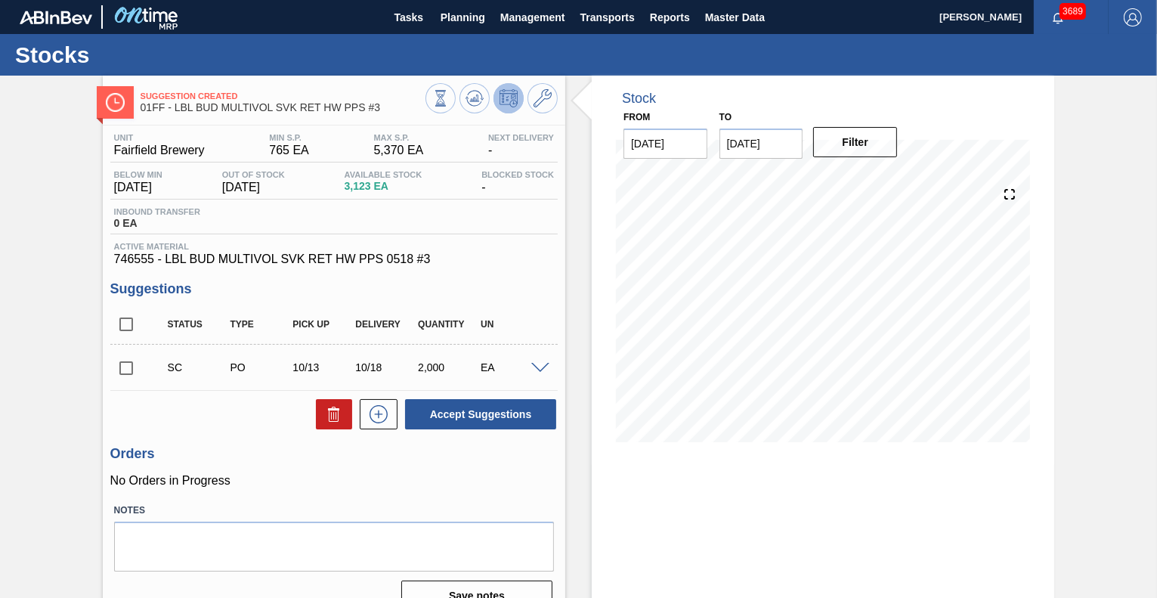
click at [535, 135] on span "Next Delivery" at bounding box center [521, 137] width 66 height 9
click at [543, 104] on icon at bounding box center [543, 98] width 18 height 18
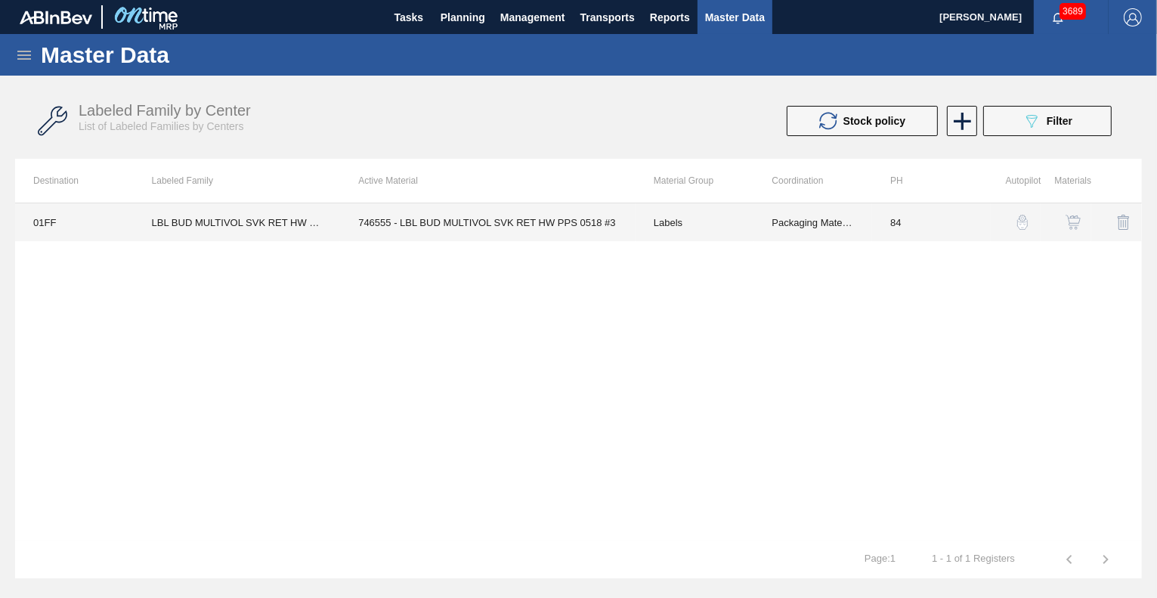
click at [447, 225] on td "746555 - LBL BUD MULTIVOL SVK RET HW PPS 0518 #3" at bounding box center [488, 222] width 296 height 38
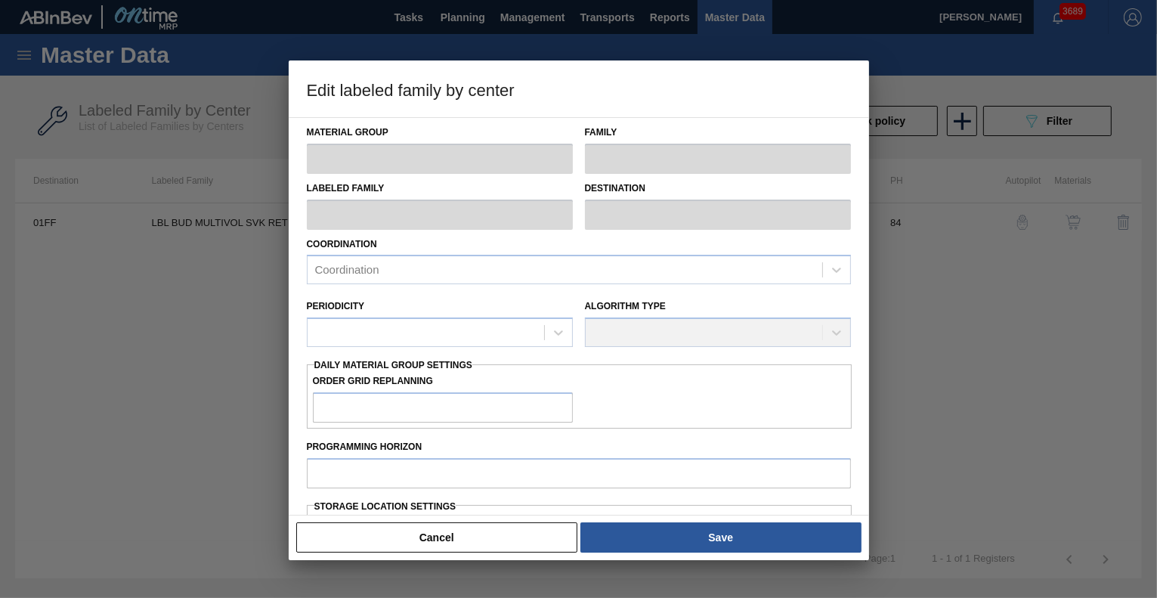
type input "Labels"
type input "Keg Labels"
type input "LBL BUD MULTIVOL SVK RET HW PPS #3"
type input "01FF - Fairfield Brewery"
type input "84"
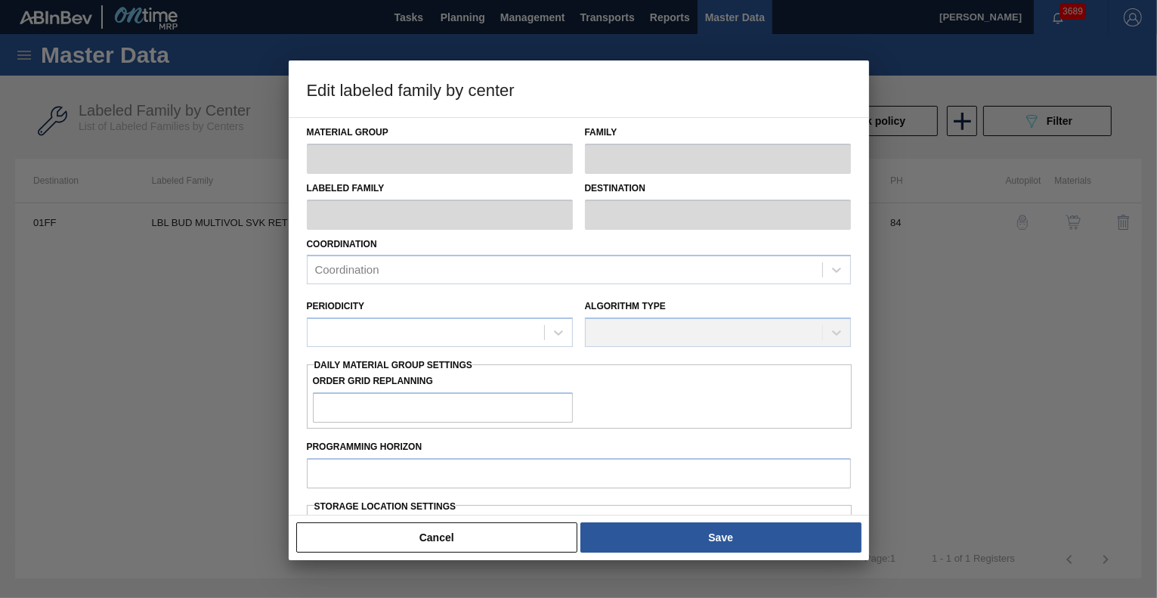
type input "765"
type input "5,370.12"
type input "0"
type input "765"
checkbox input "true"
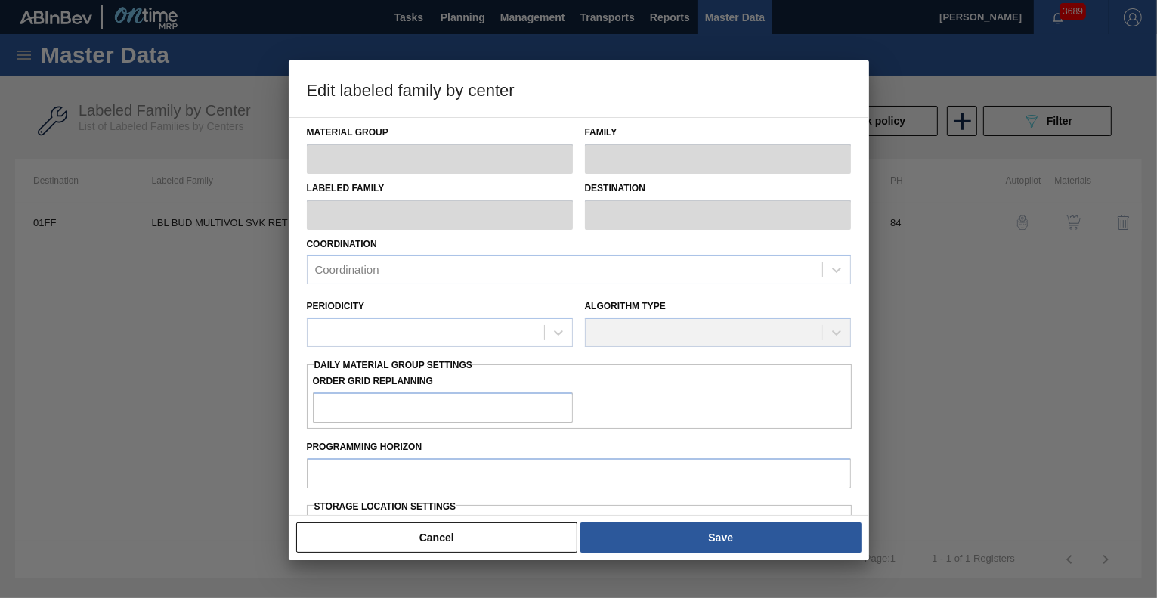
checkbox input "true"
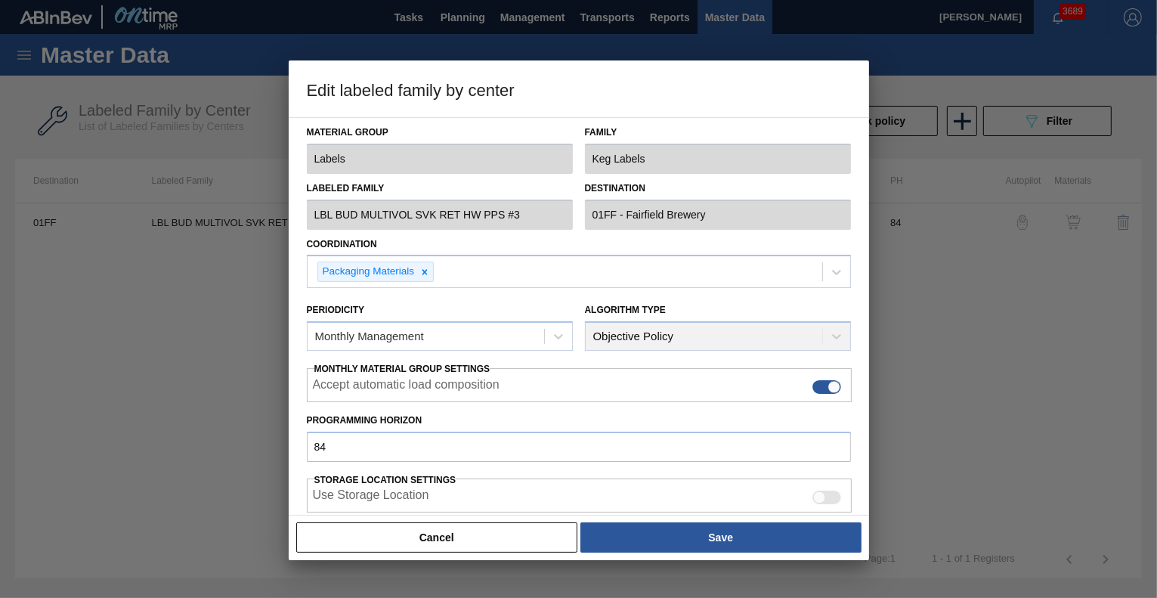
scroll to position [271, 0]
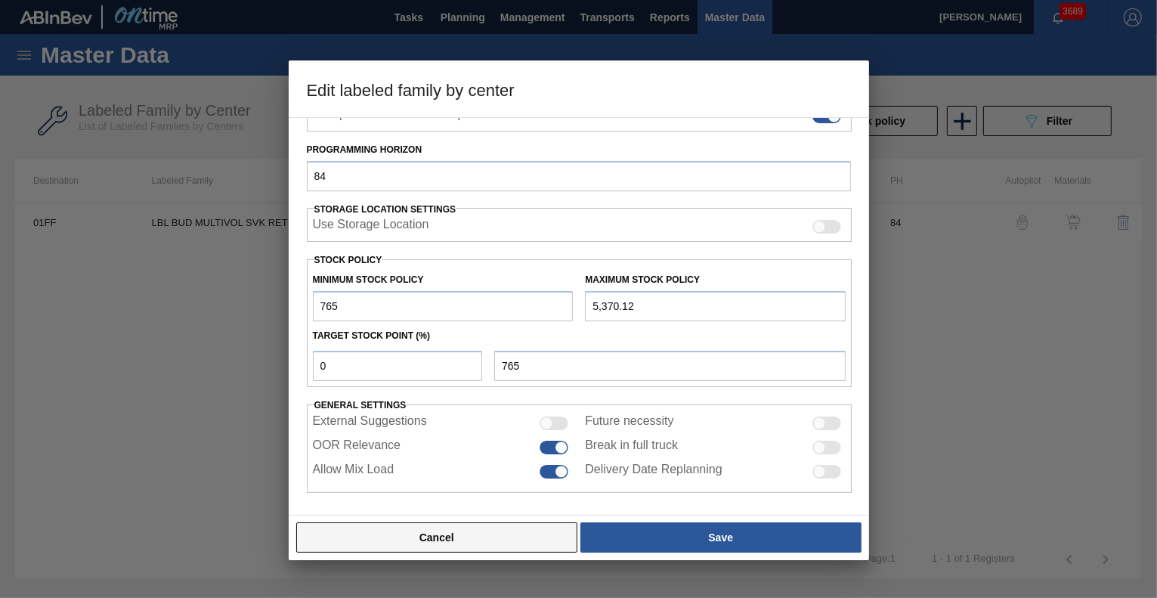
click at [478, 542] on button "Cancel" at bounding box center [437, 537] width 282 height 30
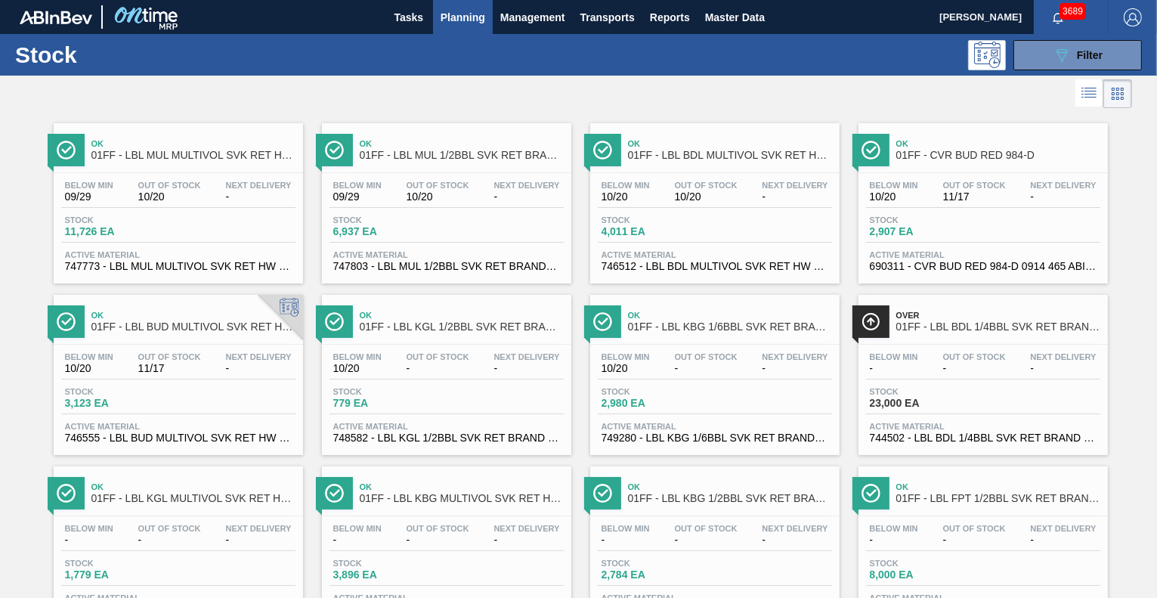
click at [254, 229] on div "Stock 11,726 EA" at bounding box center [178, 228] width 234 height 27
click at [484, 213] on div "Below Min 09/29 Out Of Stock 10/20 Next Delivery - Stock 6,937 EA Active Materi…" at bounding box center [446, 224] width 249 height 103
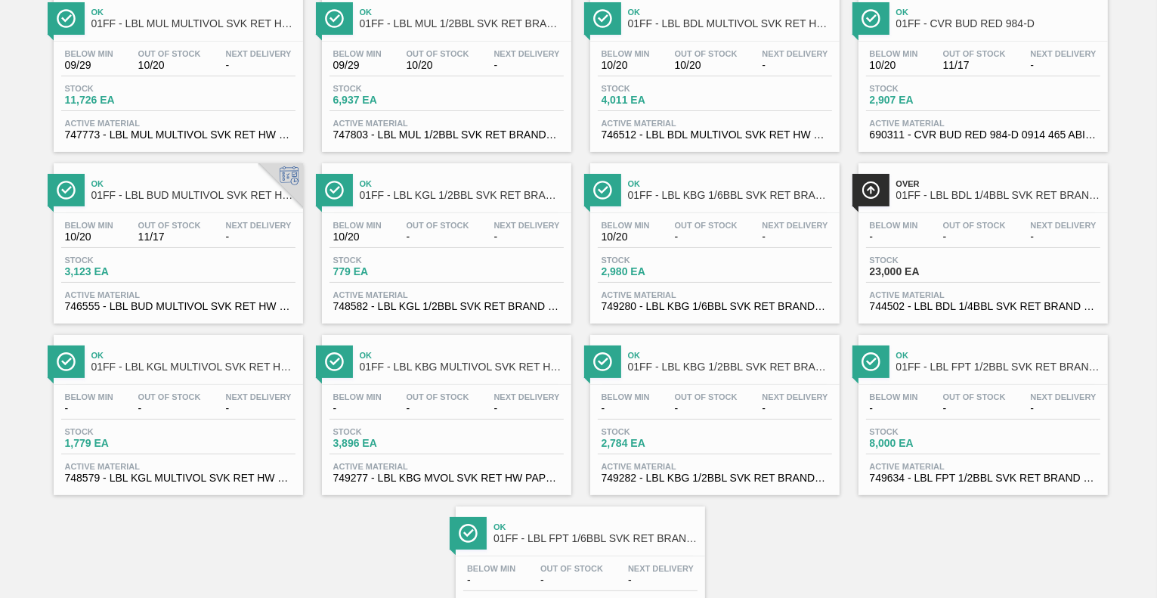
scroll to position [236, 0]
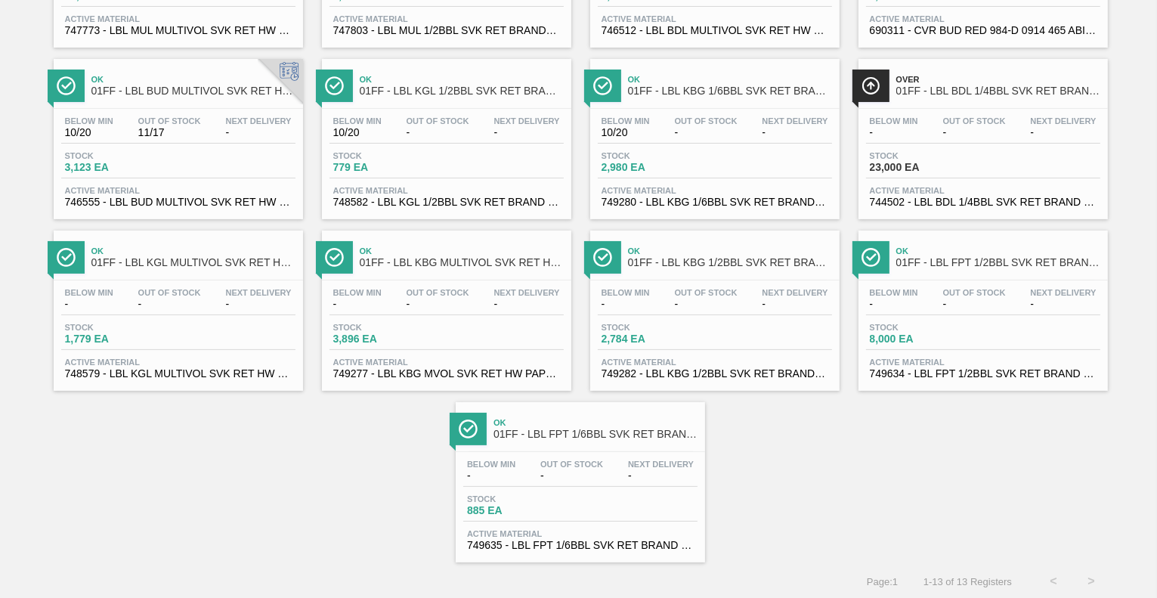
click at [218, 332] on div "Stock 1,779 EA" at bounding box center [178, 336] width 234 height 27
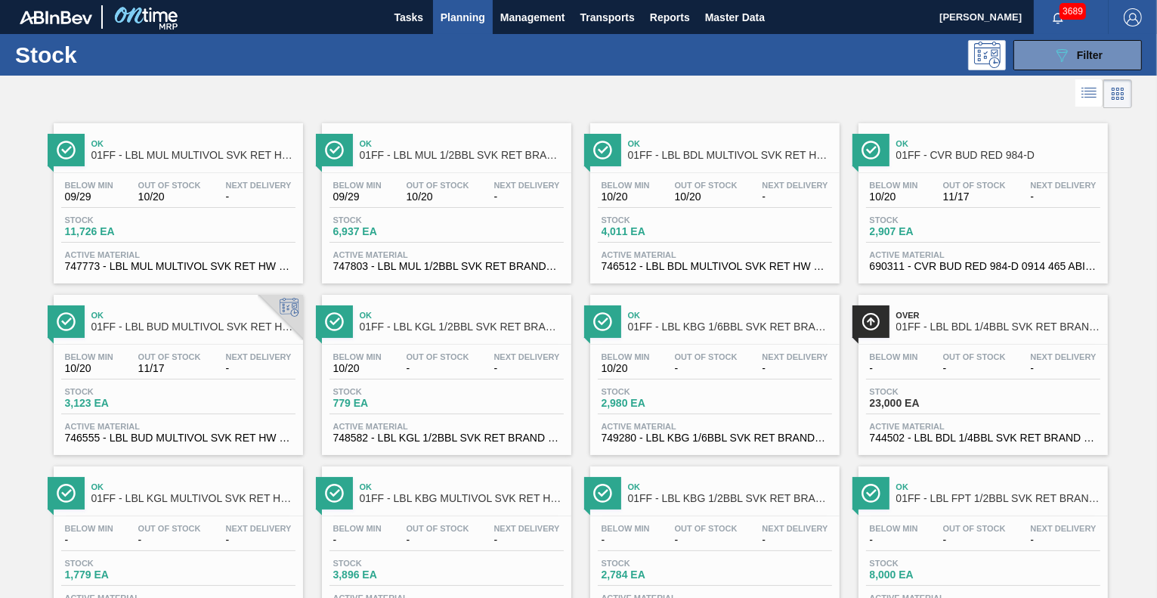
click at [490, 383] on div "Below Min 10/20 Out Of Stock - Next Delivery - Stock 779 EA Active Material 748…" at bounding box center [446, 396] width 249 height 103
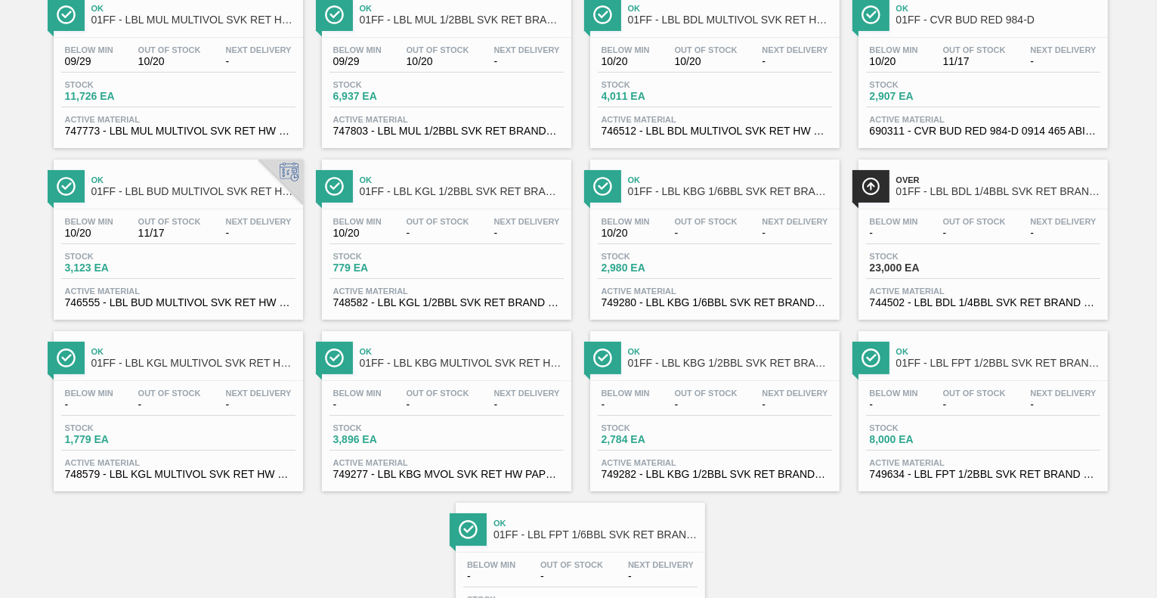
scroll to position [168, 0]
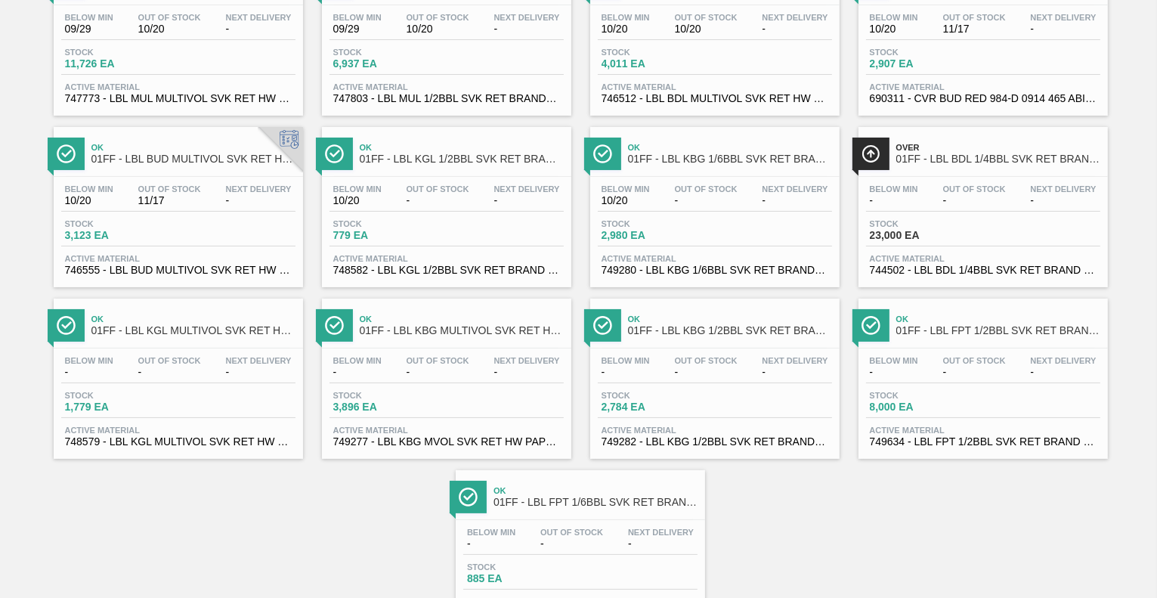
click at [525, 385] on div "Below Min - Out Of Stock - Next Delivery - Stock 3,896 EA Active Material 74927…" at bounding box center [446, 399] width 249 height 103
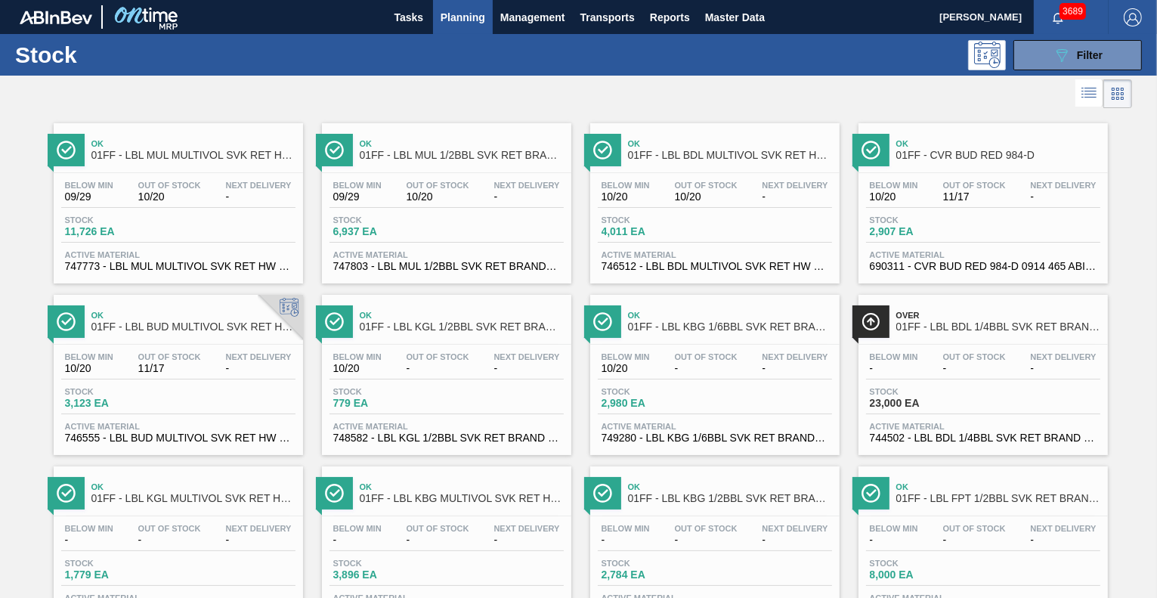
scroll to position [15, 0]
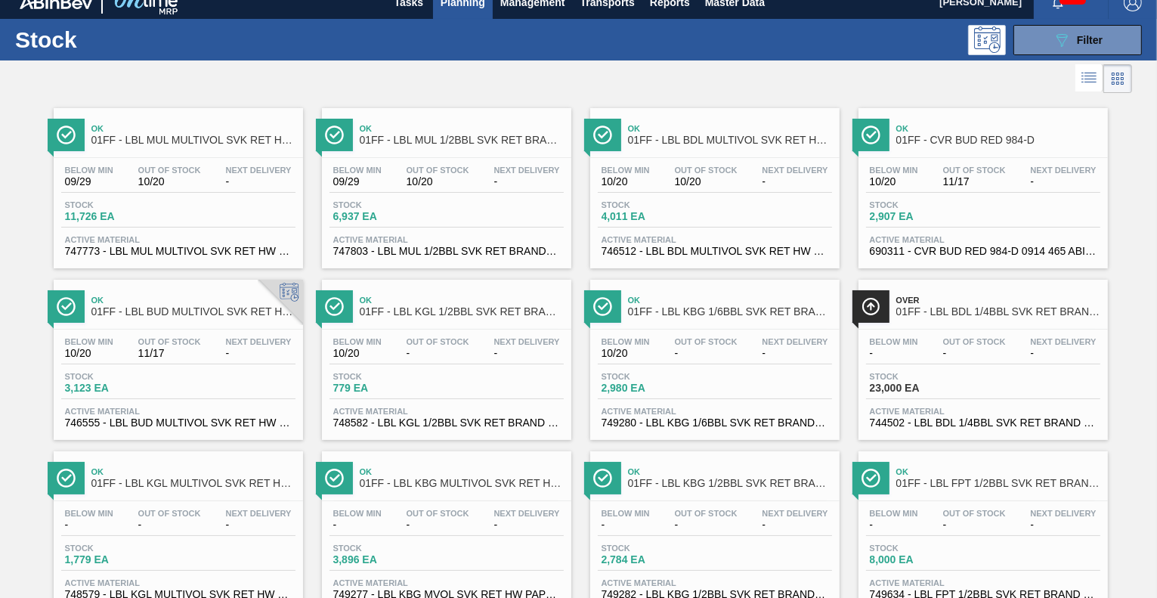
click at [741, 372] on div "Stock 2,980 EA" at bounding box center [715, 385] width 234 height 27
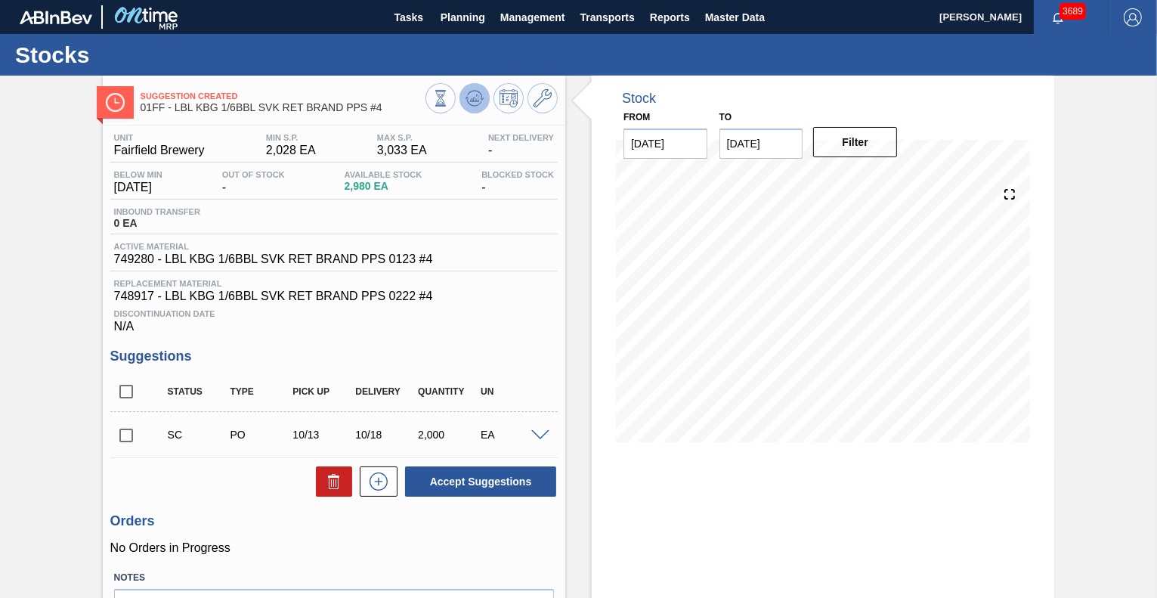
click at [472, 91] on icon at bounding box center [475, 95] width 15 height 8
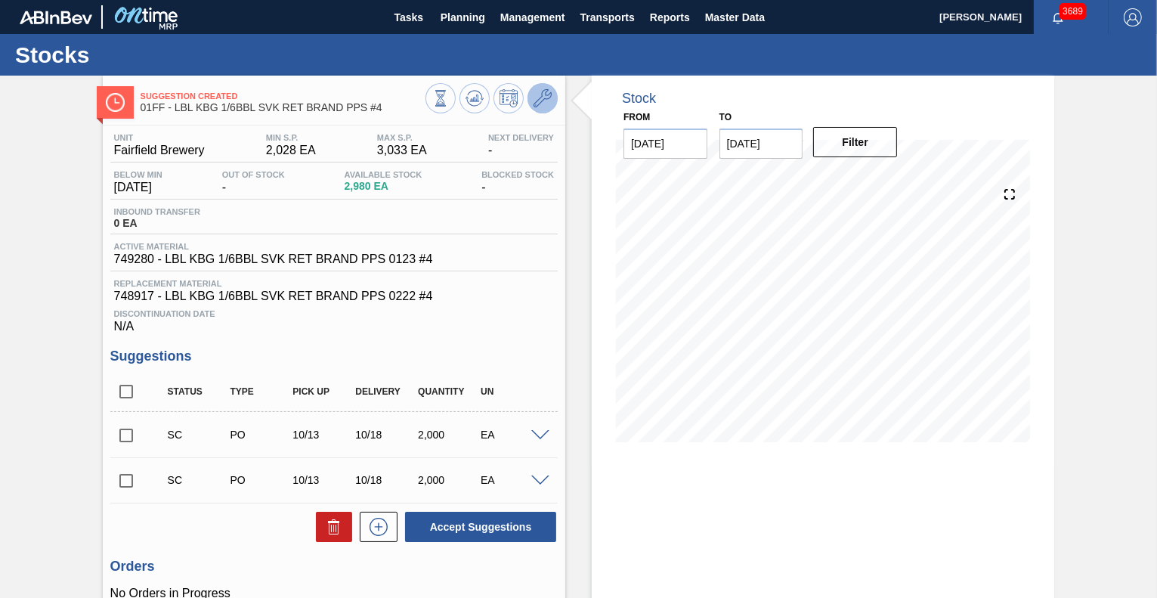
click at [538, 102] on icon at bounding box center [543, 98] width 18 height 18
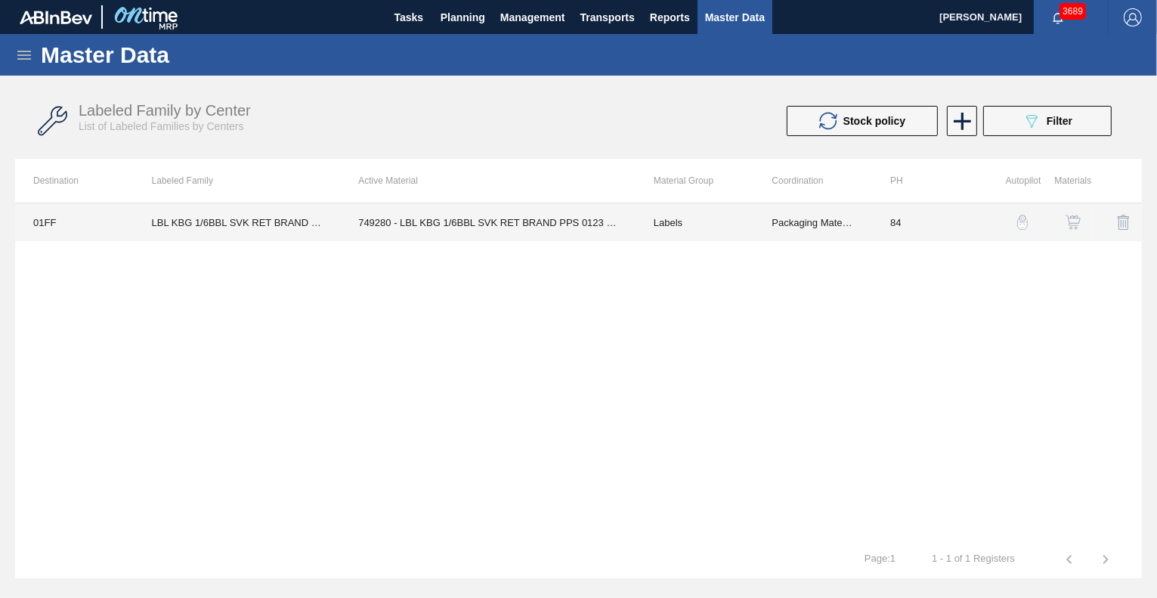
click at [555, 228] on td "749280 - LBL KBG 1/6BBL SVK RET BRAND PPS 0123 #4" at bounding box center [488, 222] width 296 height 38
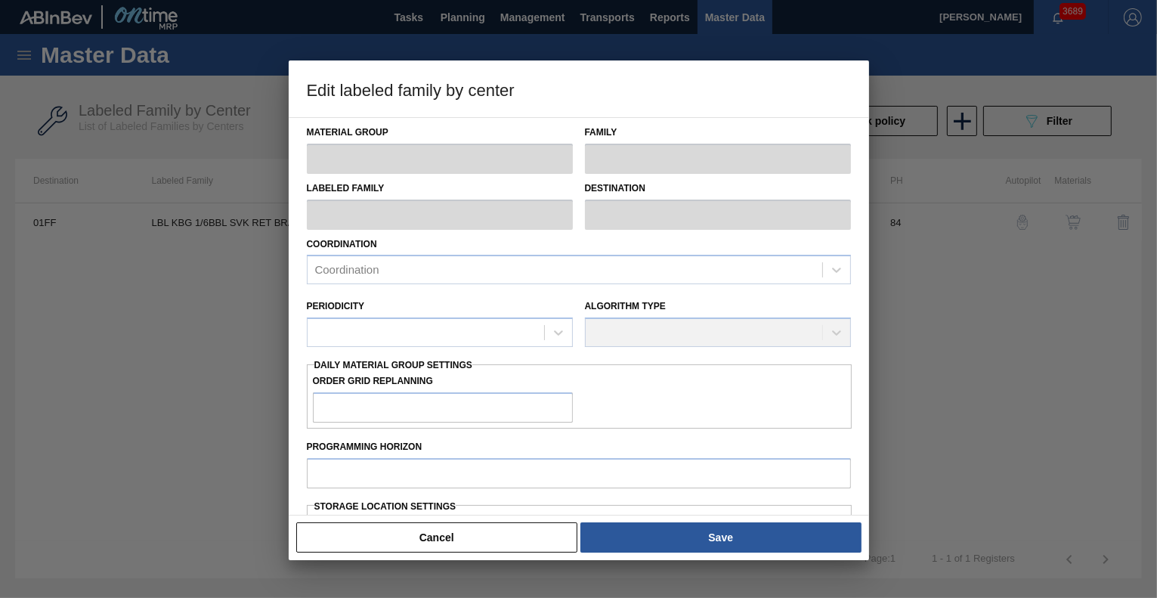
type input "Labels"
type input "Keg Labels"
type input "LBL KBG 1/6BBL SVK RET BRAND PPS #4"
type input "01FF - Fairfield Brewery"
type input "84"
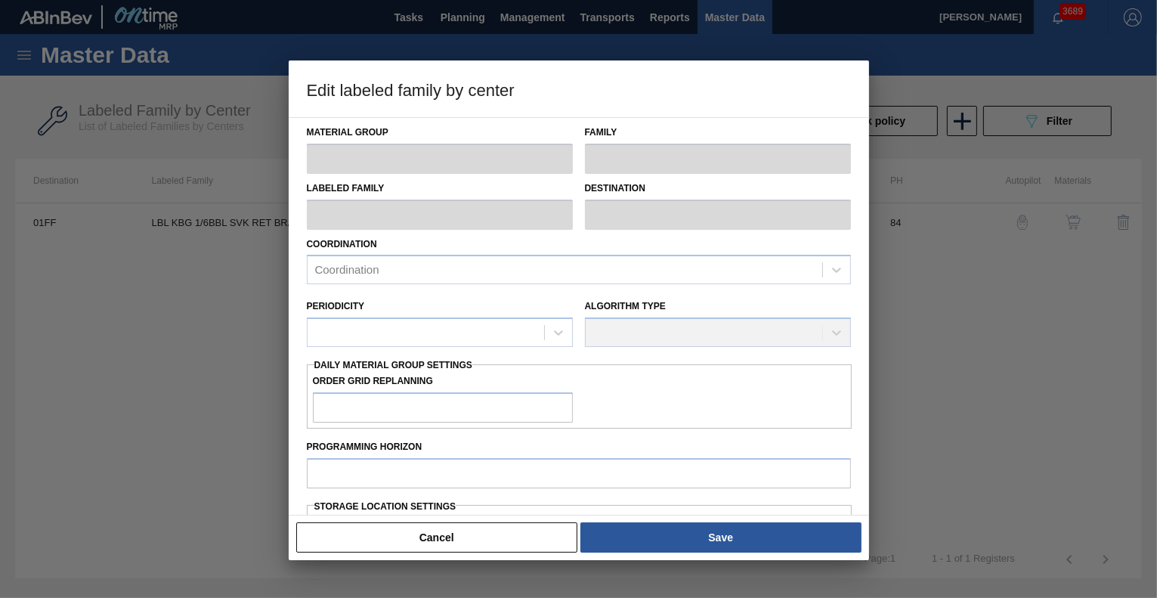
type input "2,028"
type input "3,033"
type input "0"
type input "2,028"
checkbox input "true"
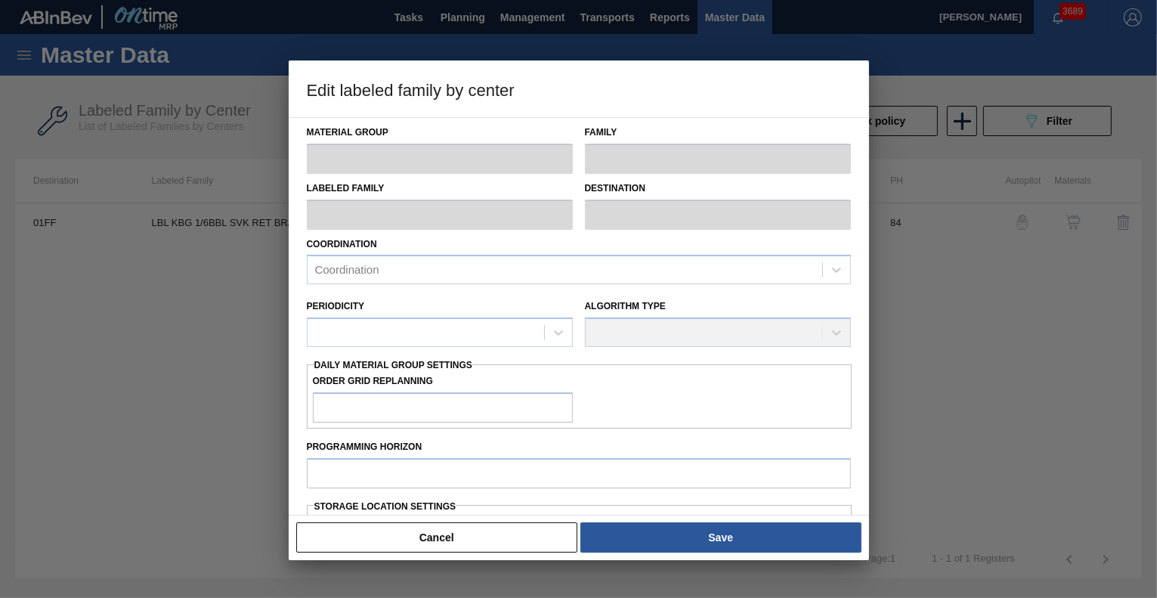
checkbox input "true"
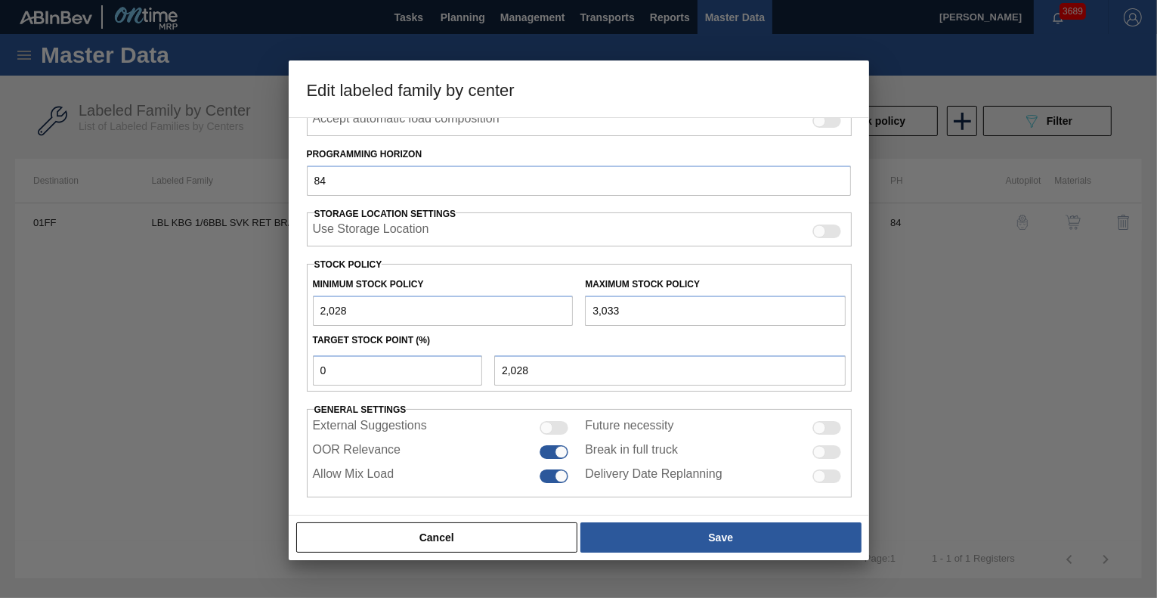
scroll to position [271, 0]
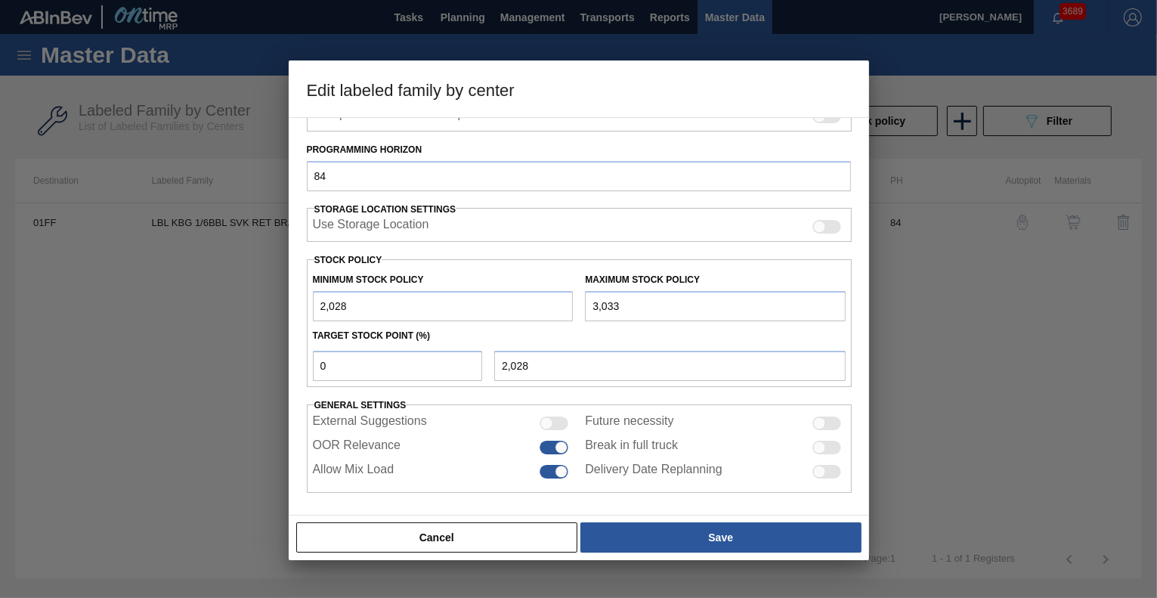
drag, startPoint x: 432, startPoint y: 306, endPoint x: 279, endPoint y: 296, distance: 153.7
click at [279, 296] on div "Edit labeled family by center Material Group Labels Family Keg Labels Labeled F…" at bounding box center [578, 299] width 1157 height 598
type input "1"
type input "10"
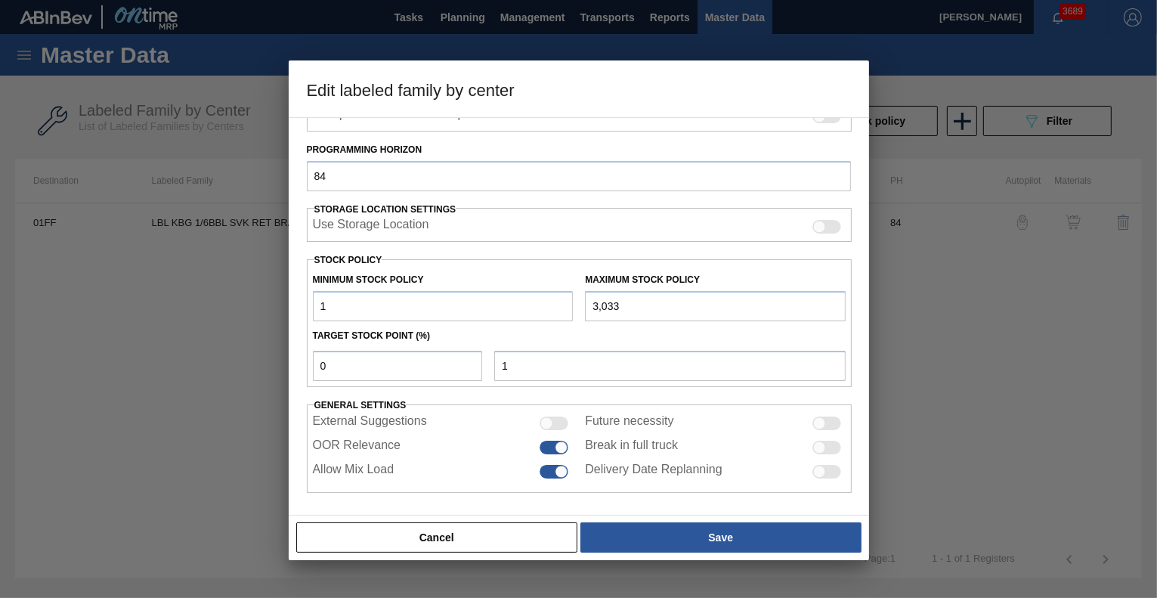
type input "10"
type input "100"
type input "1,000"
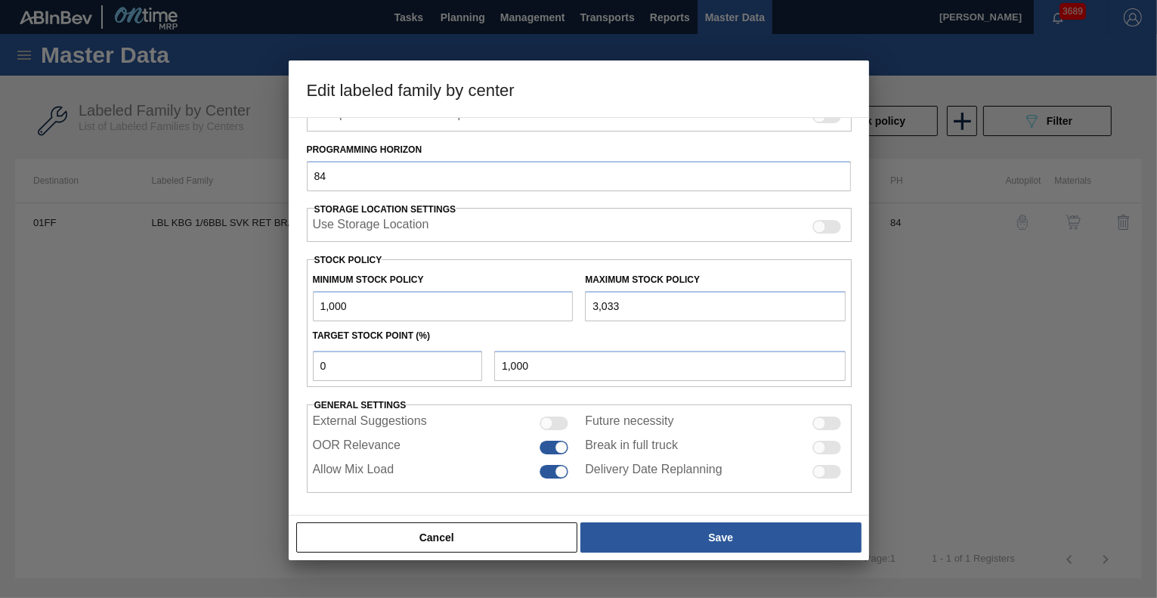
type input "1,000"
drag, startPoint x: 342, startPoint y: 369, endPoint x: 301, endPoint y: 361, distance: 41.7
click at [301, 361] on div "Material Group Labels Family Keg Labels Labeled Family LBL KBG 1/6BBL SVK RET B…" at bounding box center [579, 316] width 580 height 398
type input "5"
type input "1,102"
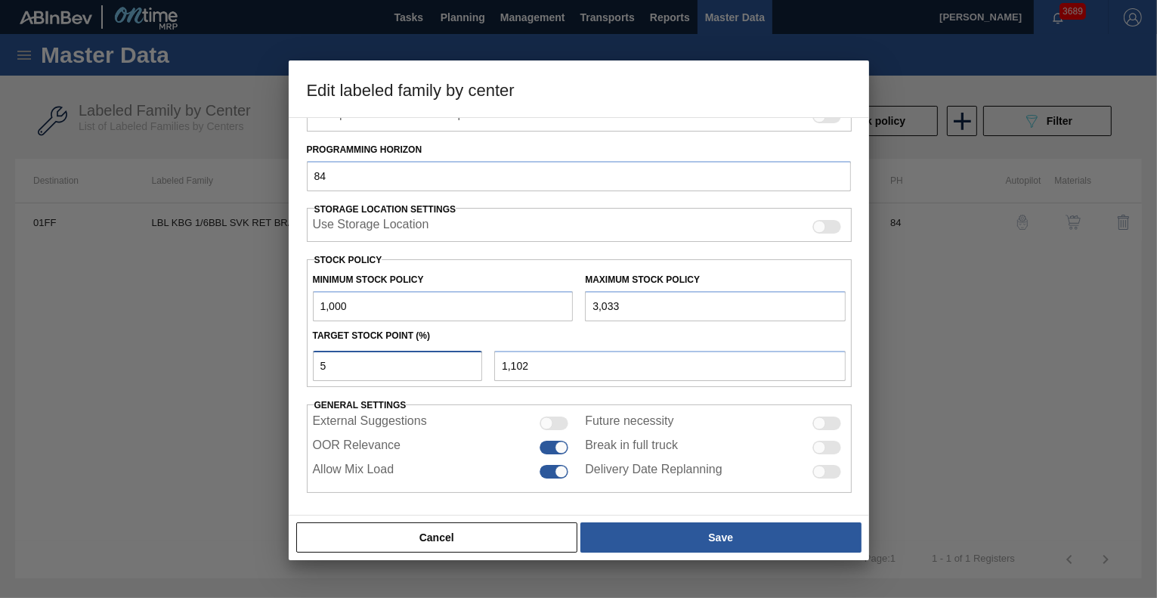
drag, startPoint x: 359, startPoint y: 356, endPoint x: 287, endPoint y: 351, distance: 71.9
click at [287, 351] on div "Edit labeled family by center Material Group Labels Family Keg Labels Labeled F…" at bounding box center [578, 299] width 1157 height 598
type input "2"
type input "1,041"
type input "25"
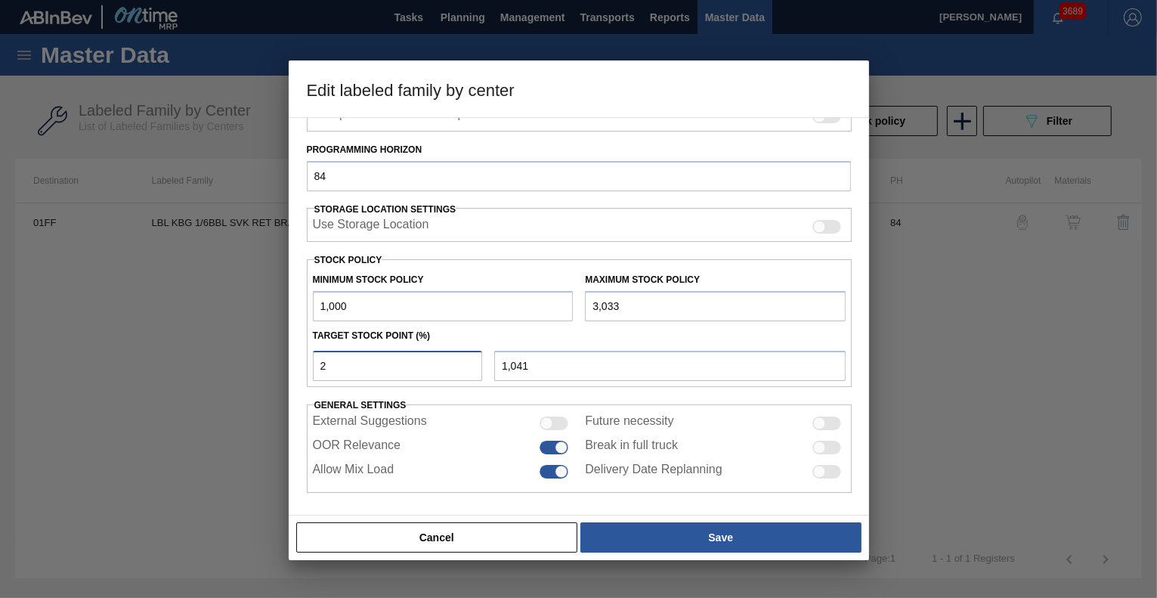
type input "1,508"
type input "2"
type input "1,041"
type input "1,000"
type input "3"
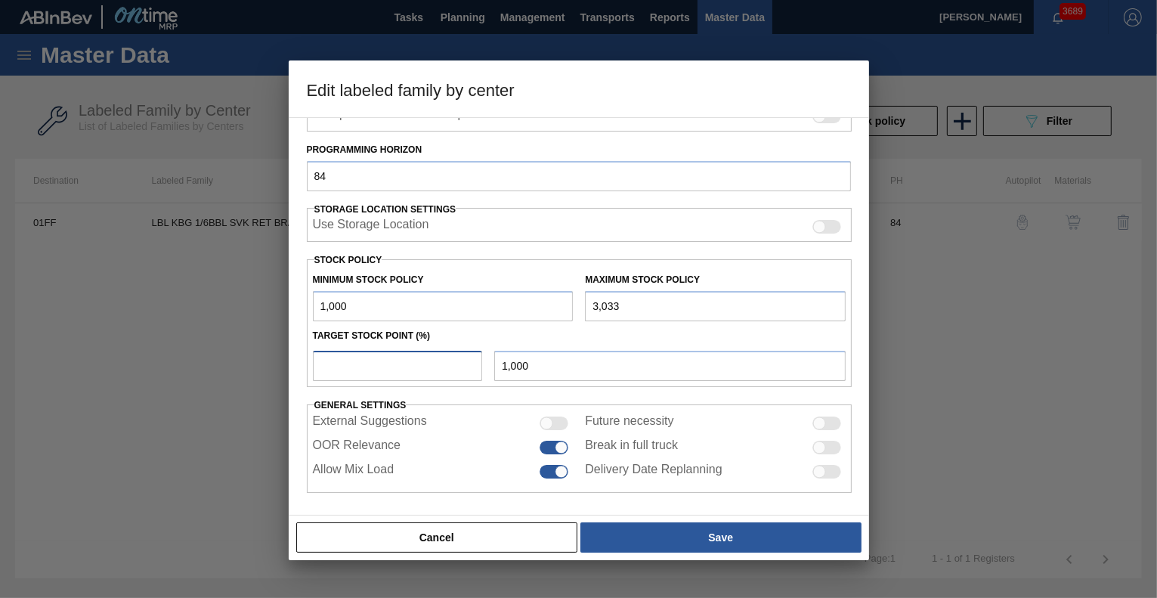
type input "1,061"
type input "30"
type input "1,610"
type input "30"
drag, startPoint x: 635, startPoint y: 301, endPoint x: 543, endPoint y: 296, distance: 91.6
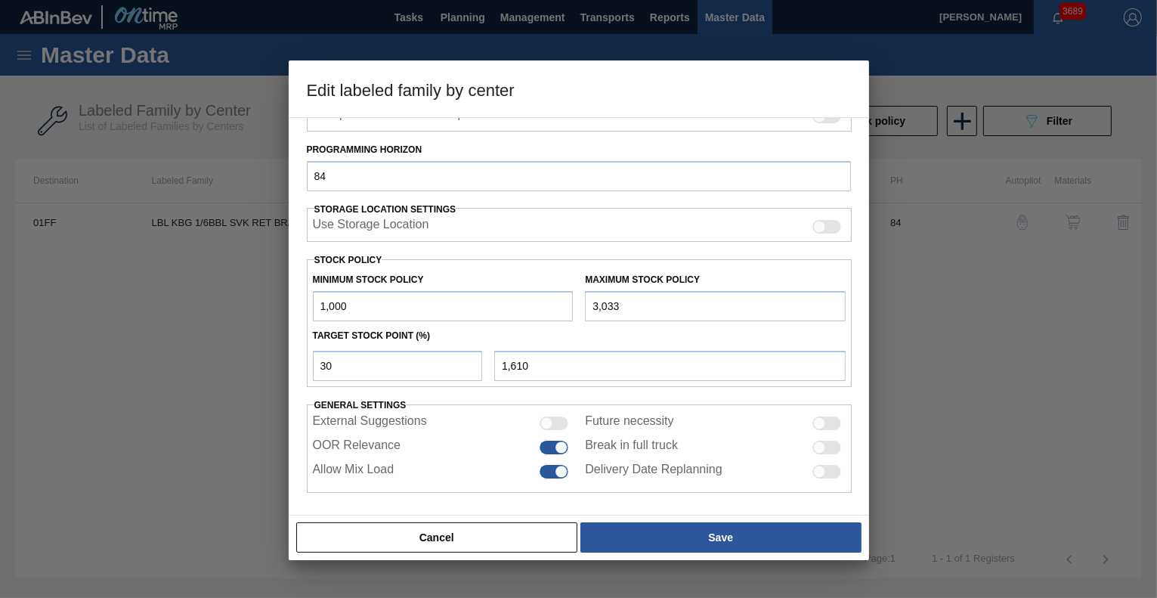
click at [543, 296] on div "Minimum Stock Policy 1,000 Maximum Stock Policy 3,033" at bounding box center [580, 293] width 546 height 56
type input "3"
type input "701"
type input "35"
type input "711"
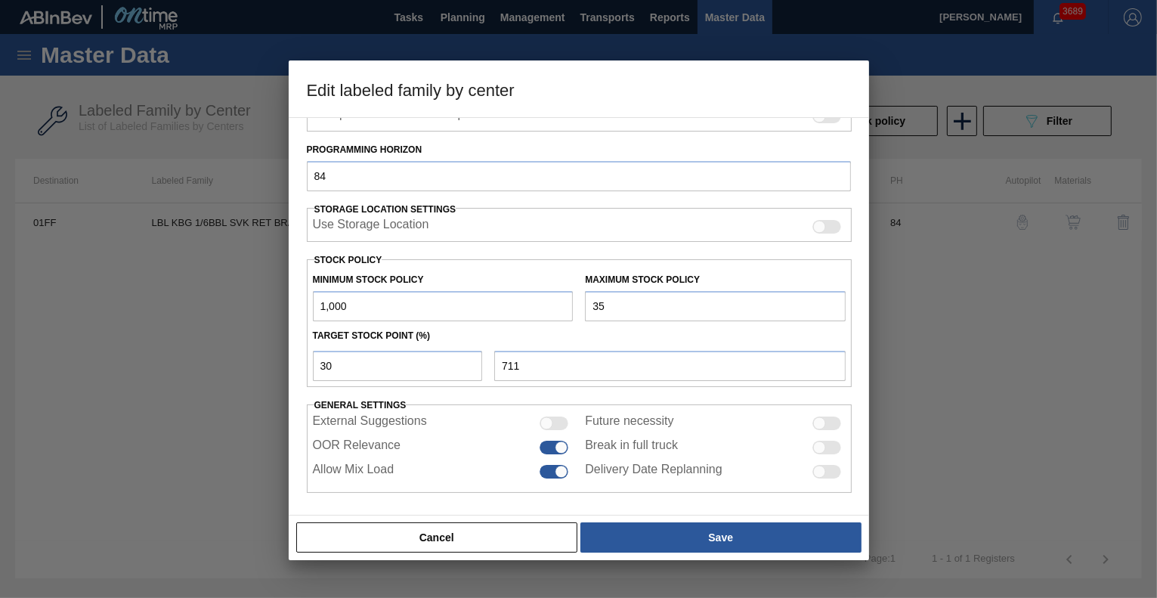
type input "350"
type input "805"
type input "3,500"
type input "1,750"
type input "3,500"
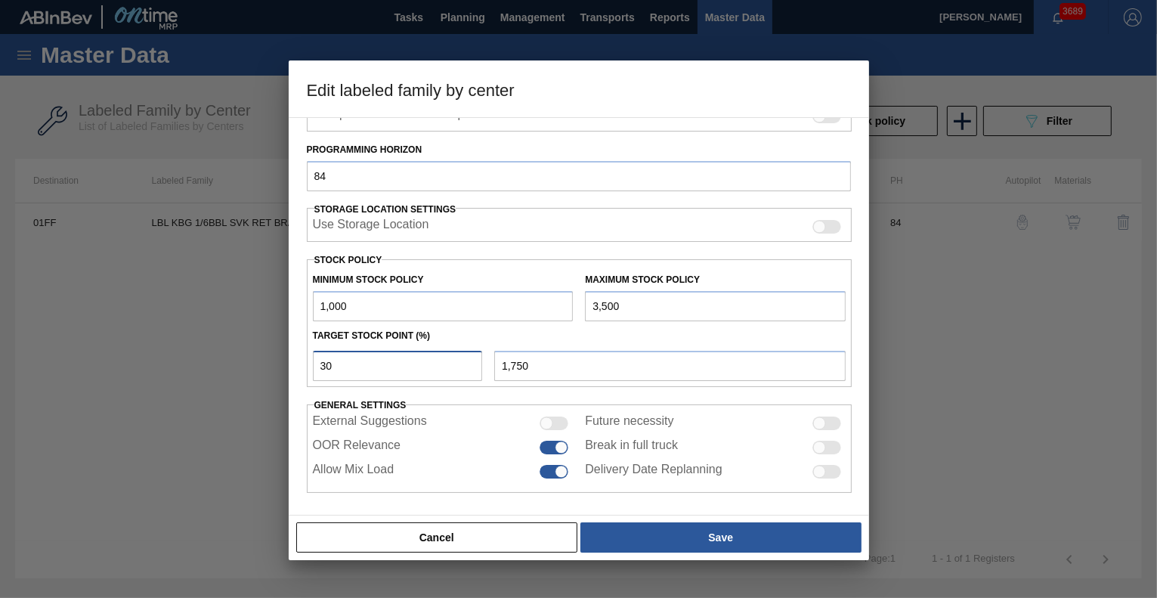
drag, startPoint x: 357, startPoint y: 362, endPoint x: 289, endPoint y: 350, distance: 69.1
click at [289, 350] on div "Material Group Labels Family Keg Labels Labeled Family LBL KBG 1/6BBL SVK RET B…" at bounding box center [579, 316] width 580 height 398
type input "2"
type input "1,050"
type input "25"
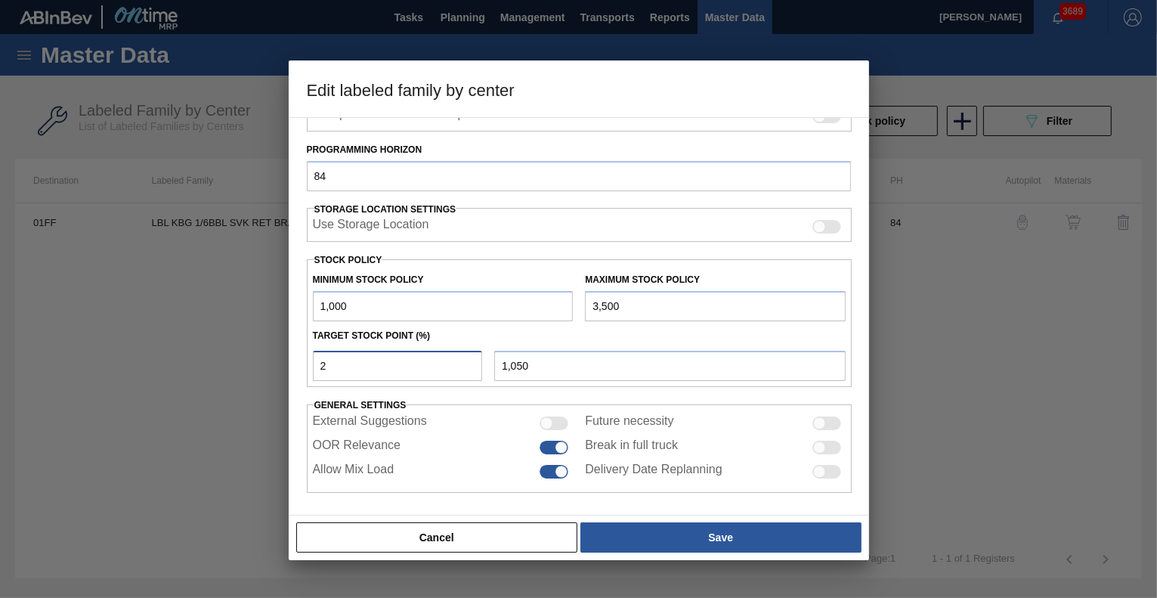
type input "1,625"
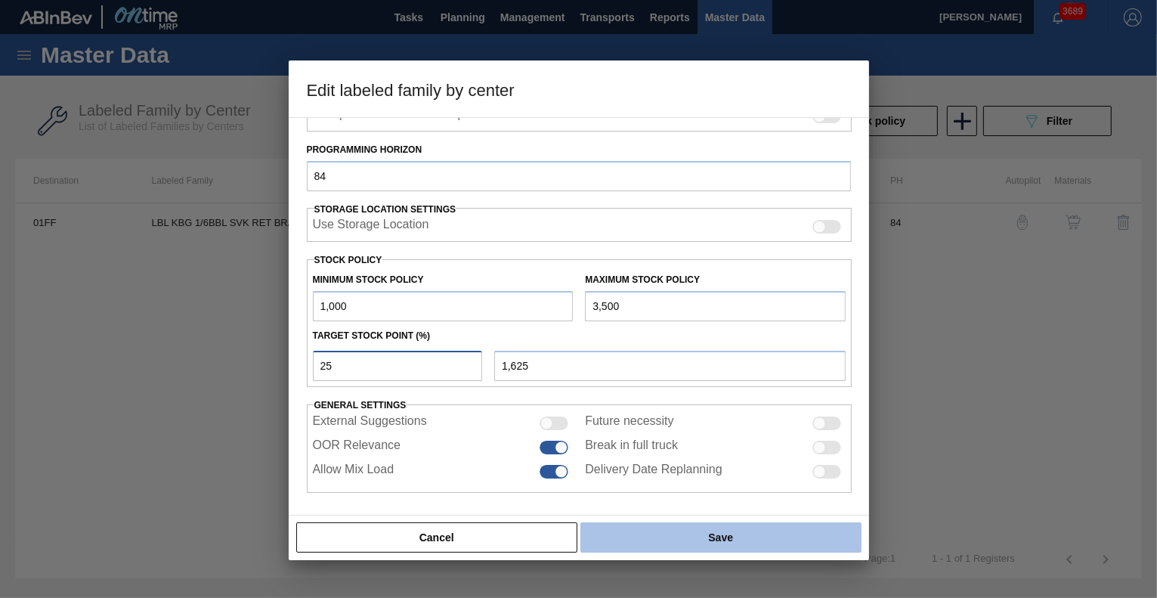
type input "25"
click at [632, 537] on button "Save" at bounding box center [720, 537] width 280 height 30
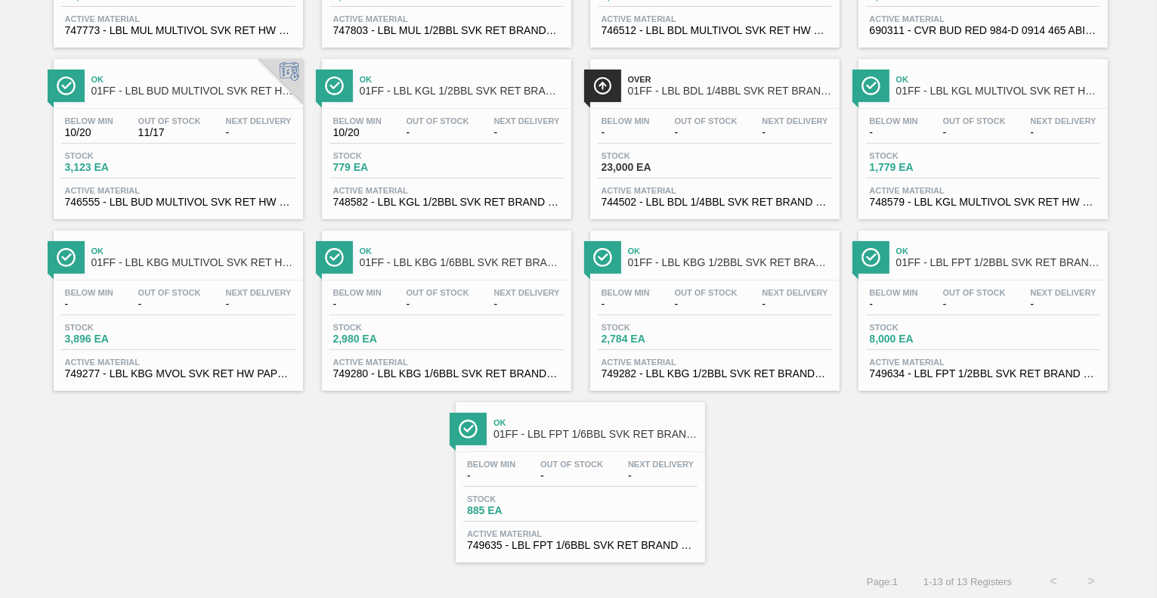
scroll to position [236, 0]
click at [679, 325] on span "Stock" at bounding box center [655, 327] width 106 height 9
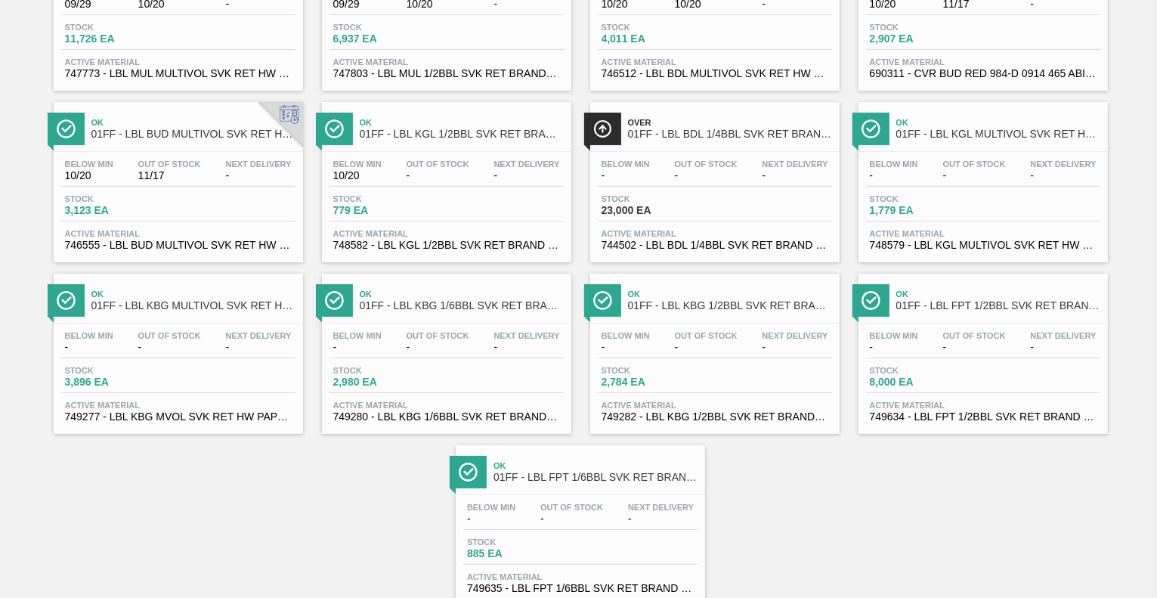
scroll to position [236, 0]
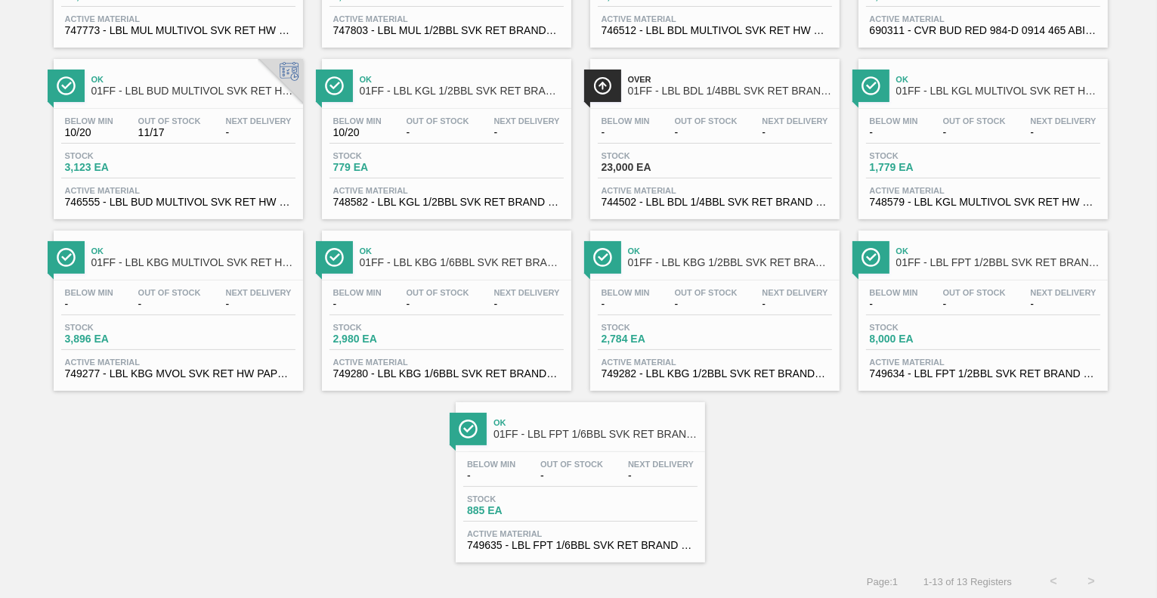
click at [963, 323] on span "Stock" at bounding box center [923, 327] width 106 height 9
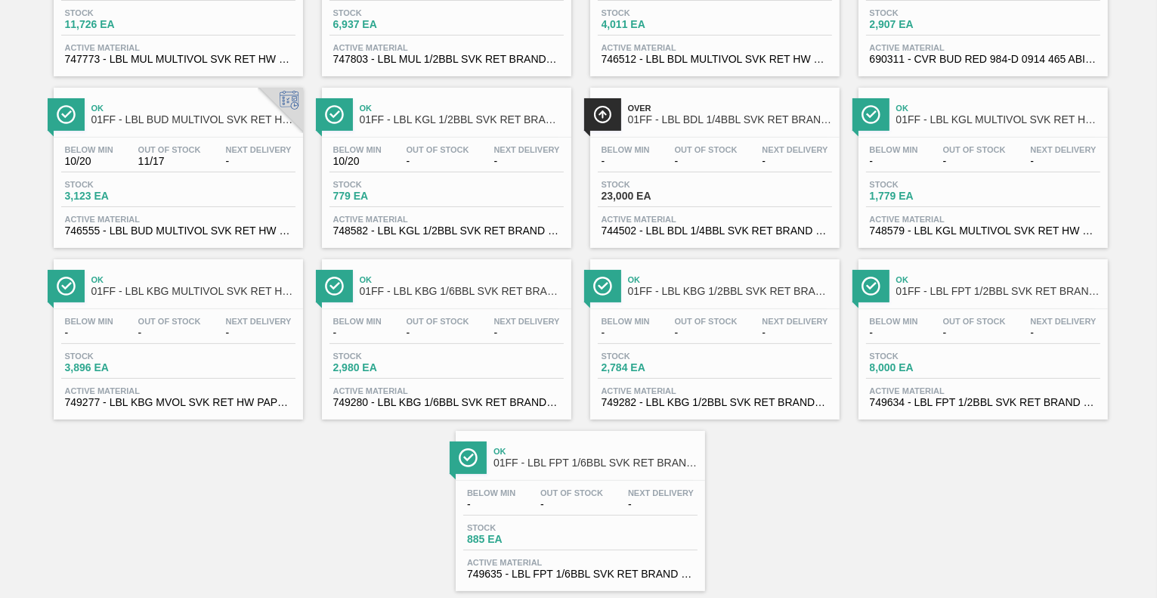
scroll to position [236, 0]
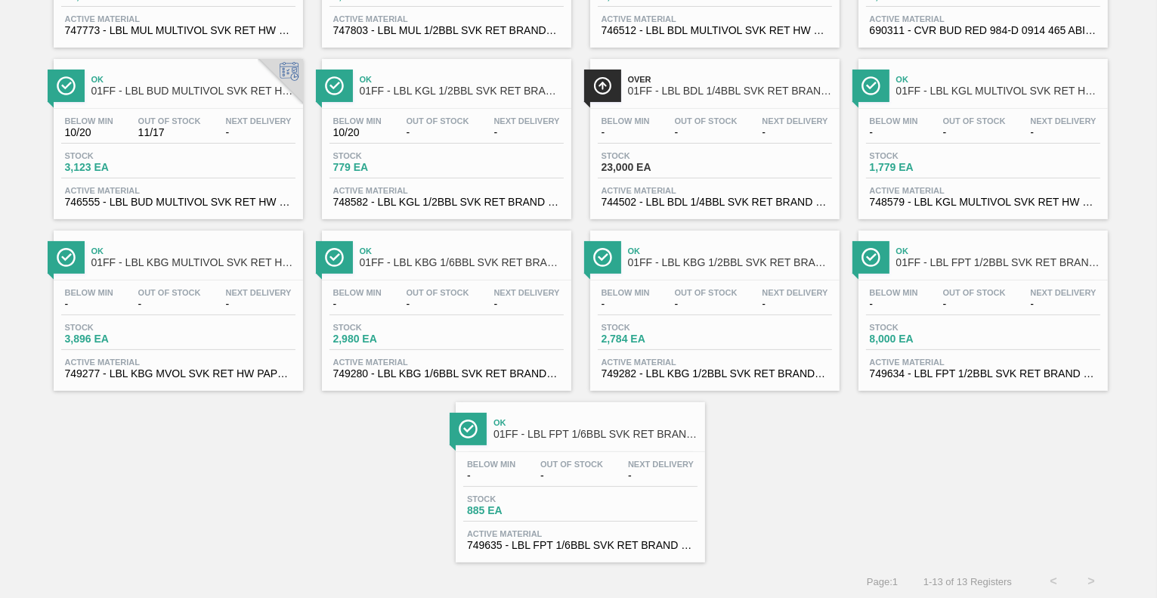
click at [644, 471] on span "-" at bounding box center [661, 475] width 66 height 11
